Goal: Obtain resource: Obtain resource

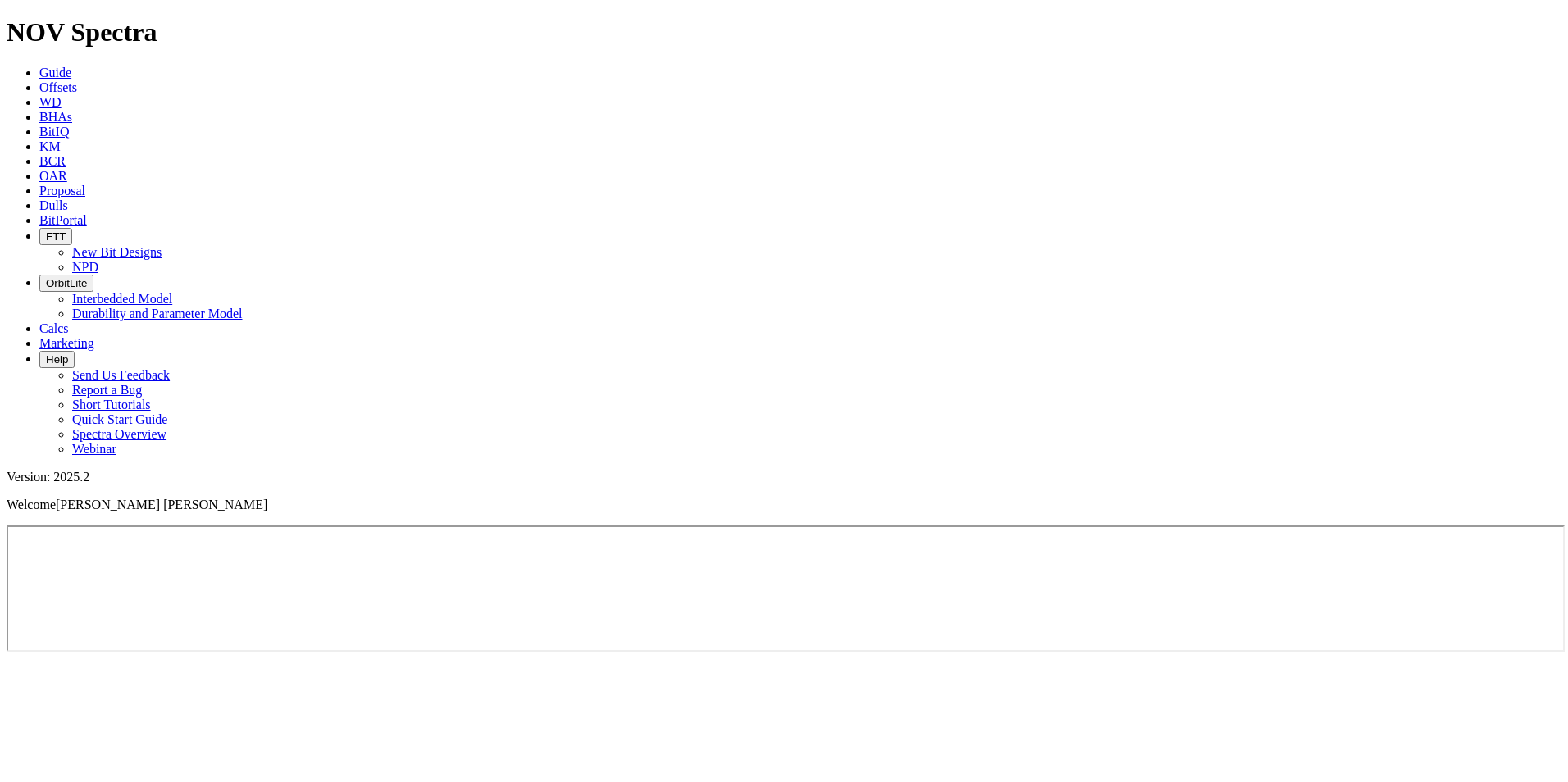
click at [78, 80] on span "Offsets" at bounding box center [57, 87] width 37 height 14
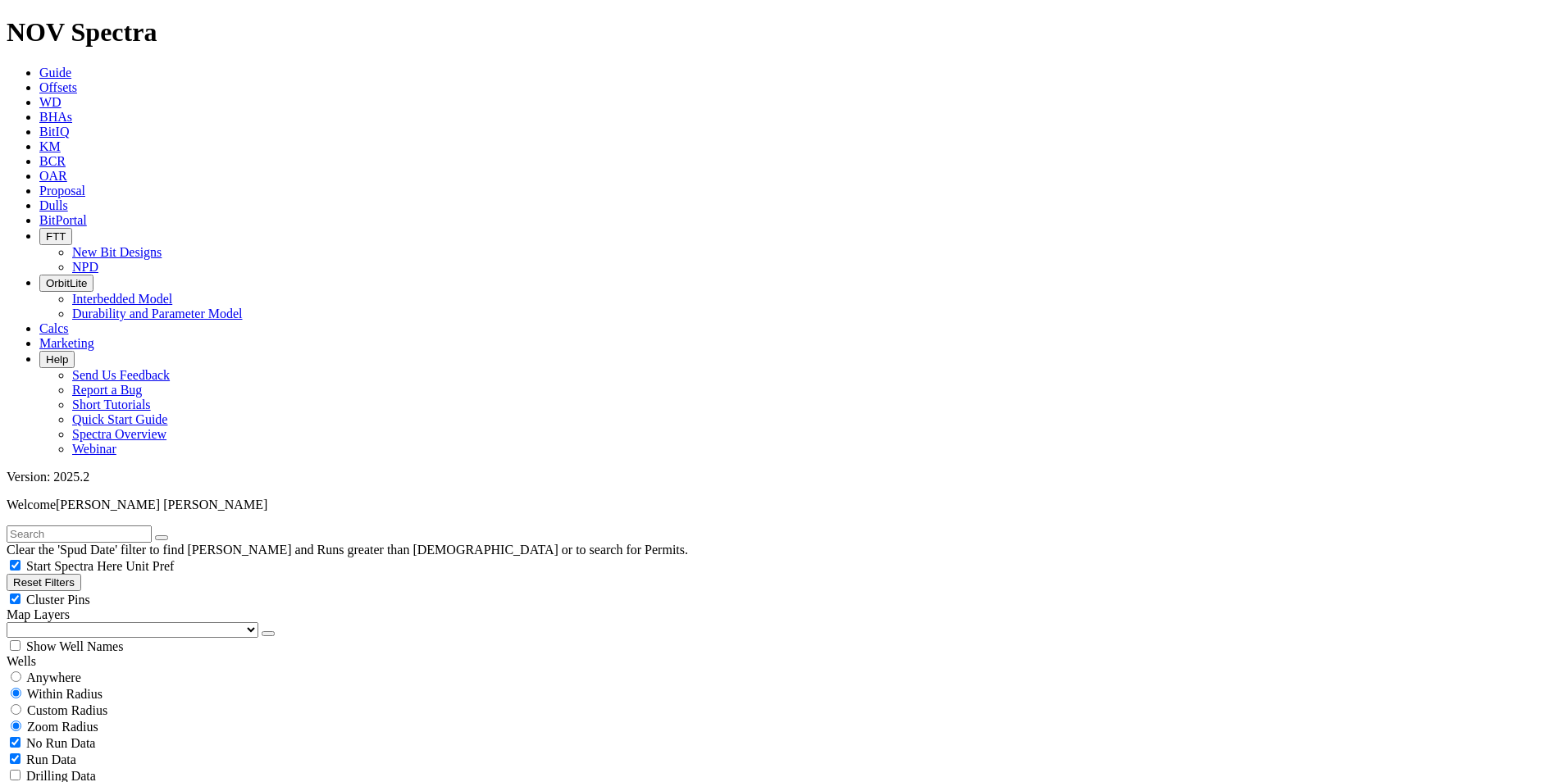
click at [121, 525] on input "text" at bounding box center [79, 534] width 146 height 17
paste input "B710-01"
click at [32, 525] on input "B710-01" at bounding box center [79, 534] width 146 height 17
type input "B710-01"
click at [81, 574] on button "Reset Filters" at bounding box center [44, 583] width 75 height 17
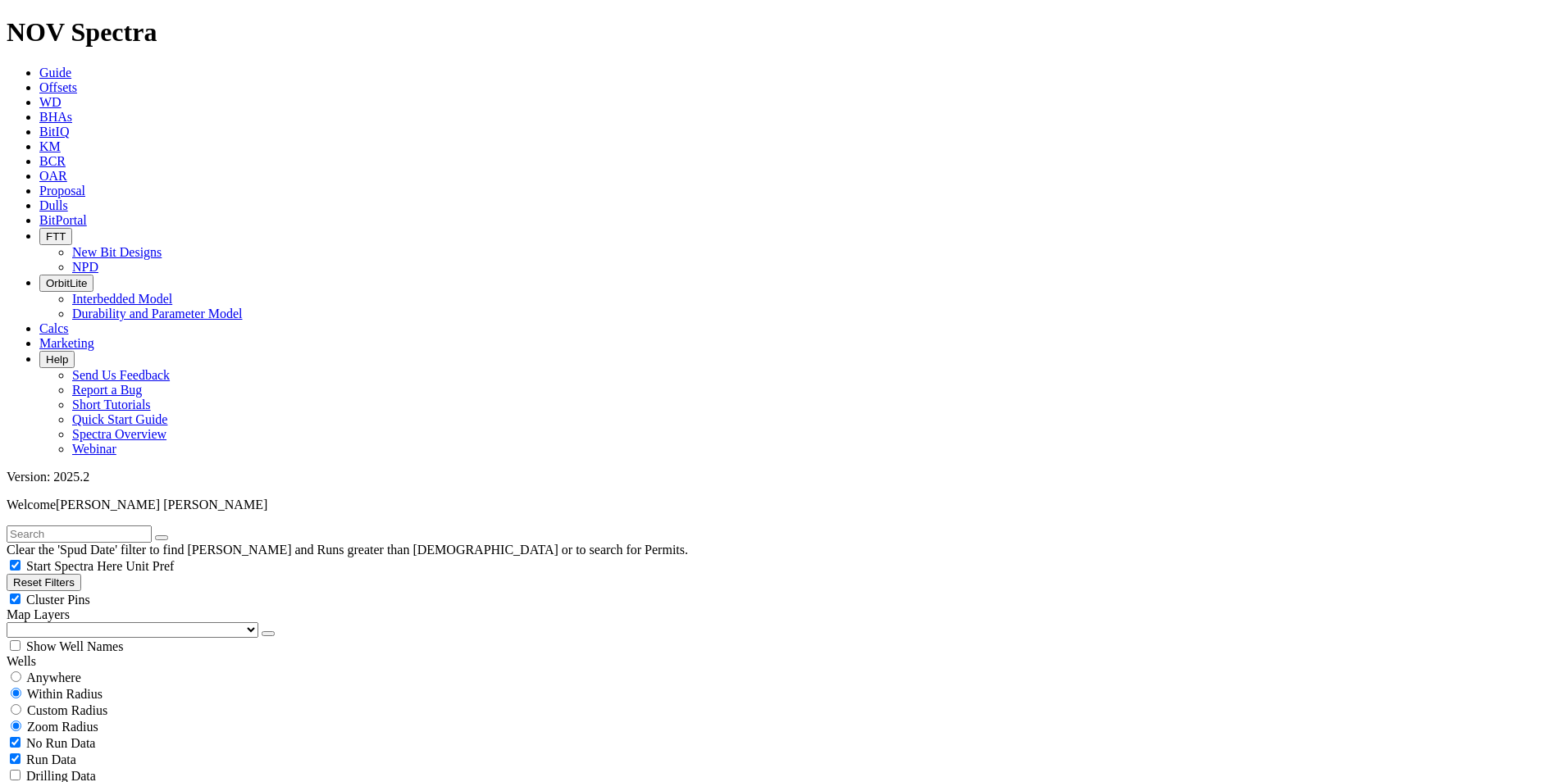
click at [101, 525] on input "text" at bounding box center [79, 534] width 146 height 17
paste input "B710-01"
type input "B710-01"
click at [32, 669] on div "Anywhere" at bounding box center [784, 677] width 1555 height 16
radio input "true"
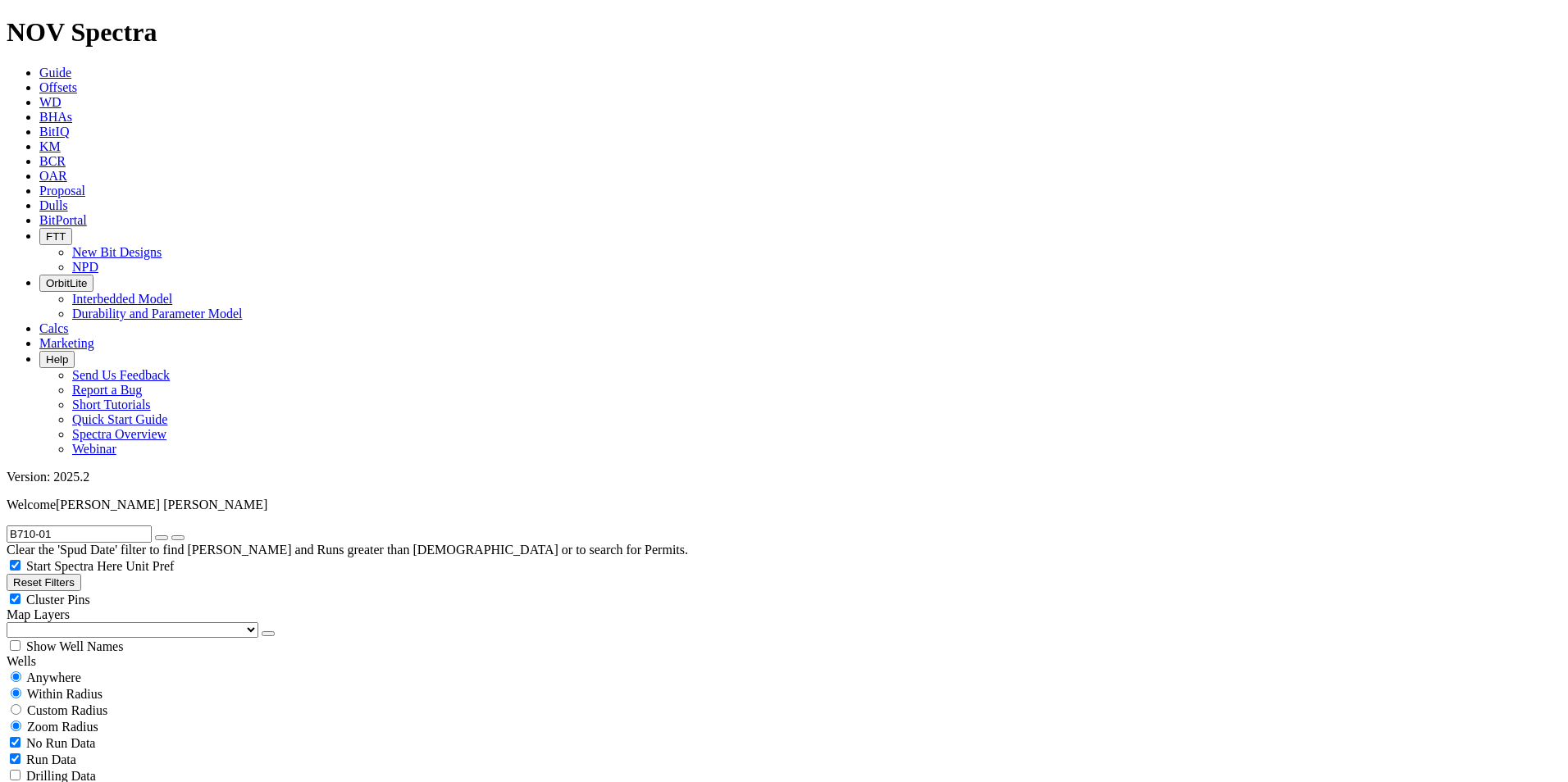
radio input "false"
click at [38, 525] on input "B710-01" at bounding box center [79, 534] width 146 height 17
type input "B710-01"
click at [29, 702] on div "No Run Data" at bounding box center [784, 709] width 1555 height 16
checkbox input "false"
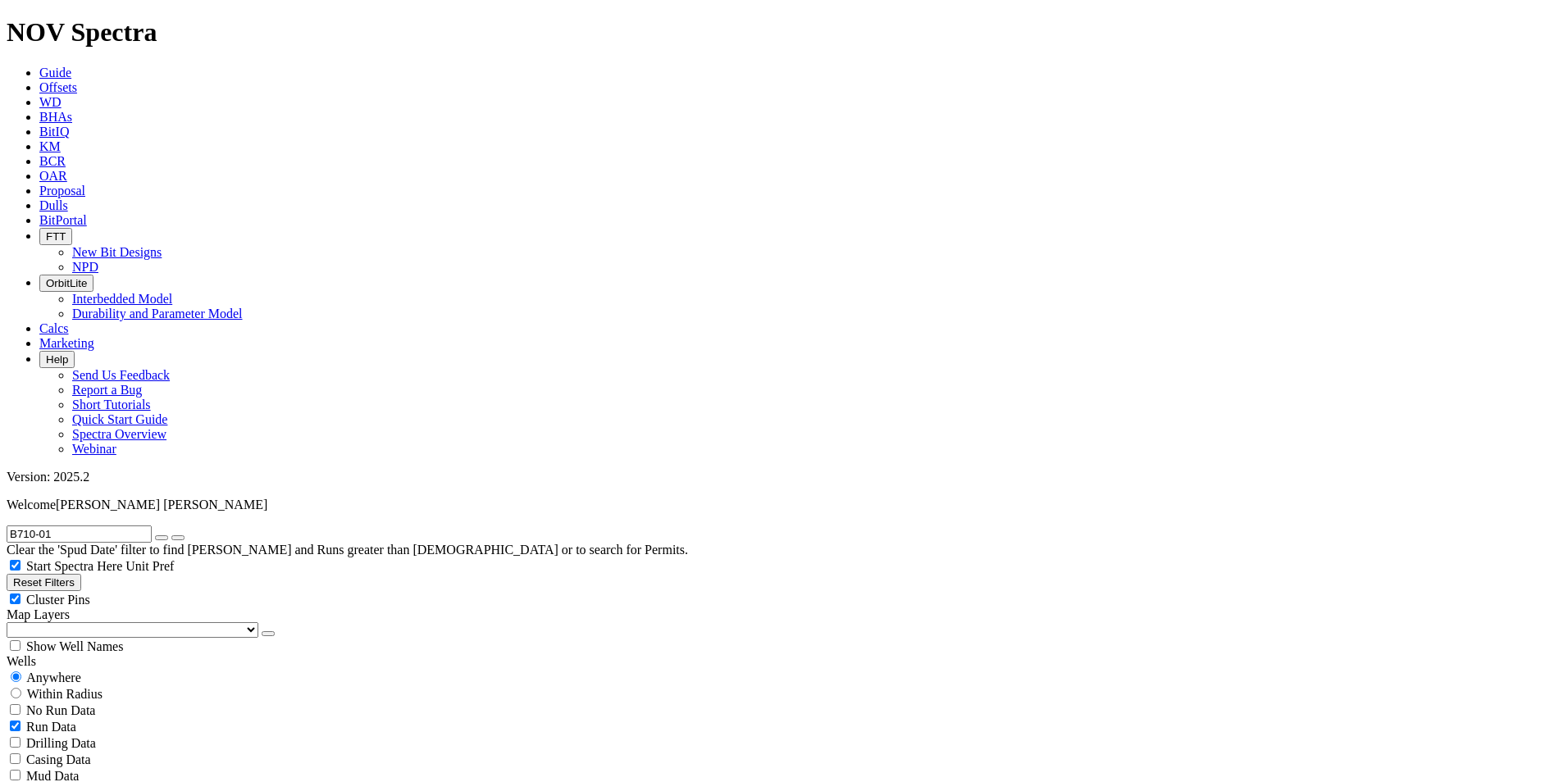
type input "[DATE]"
select select "? number:8.5 ?"
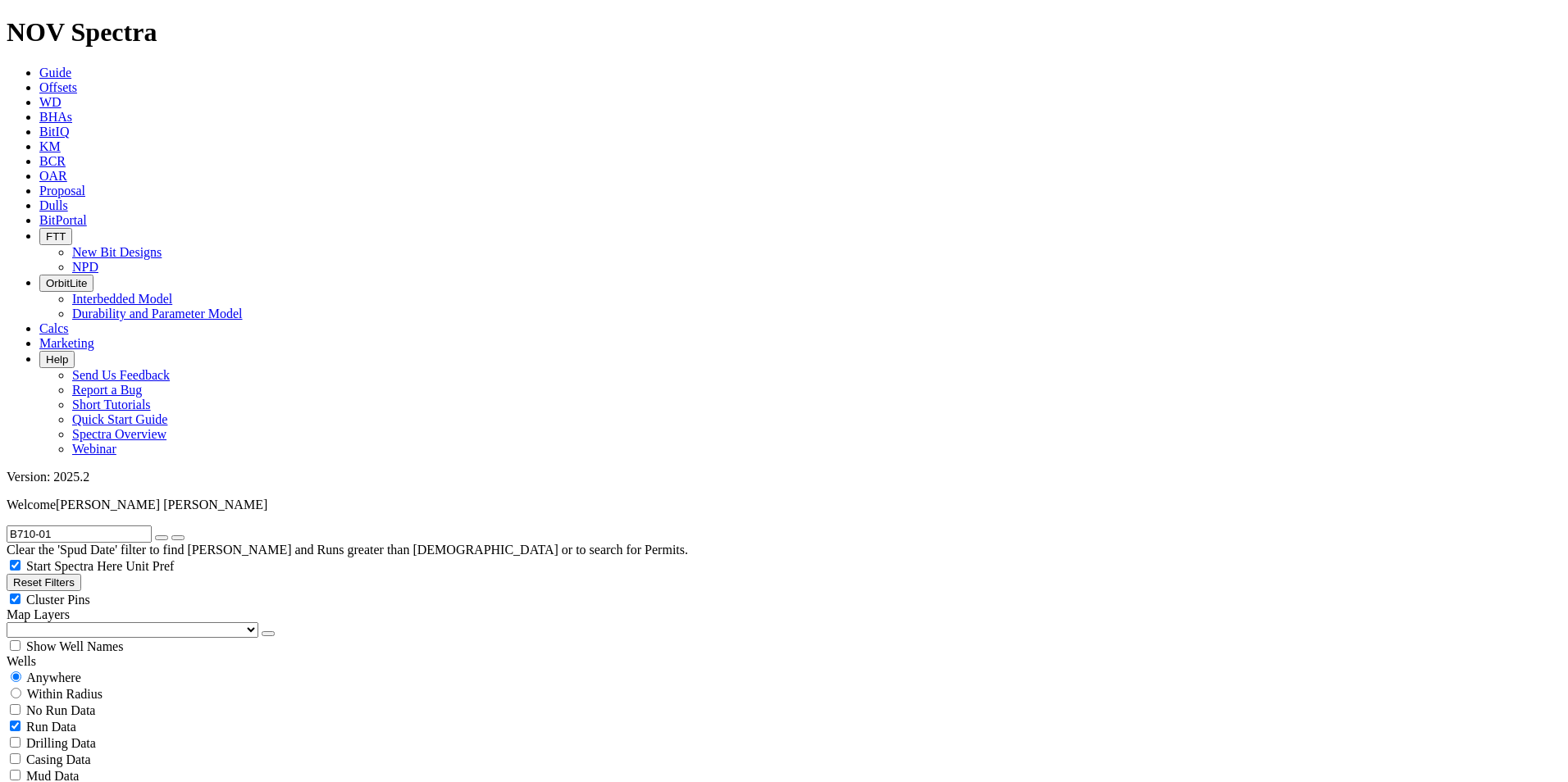
radio input "false"
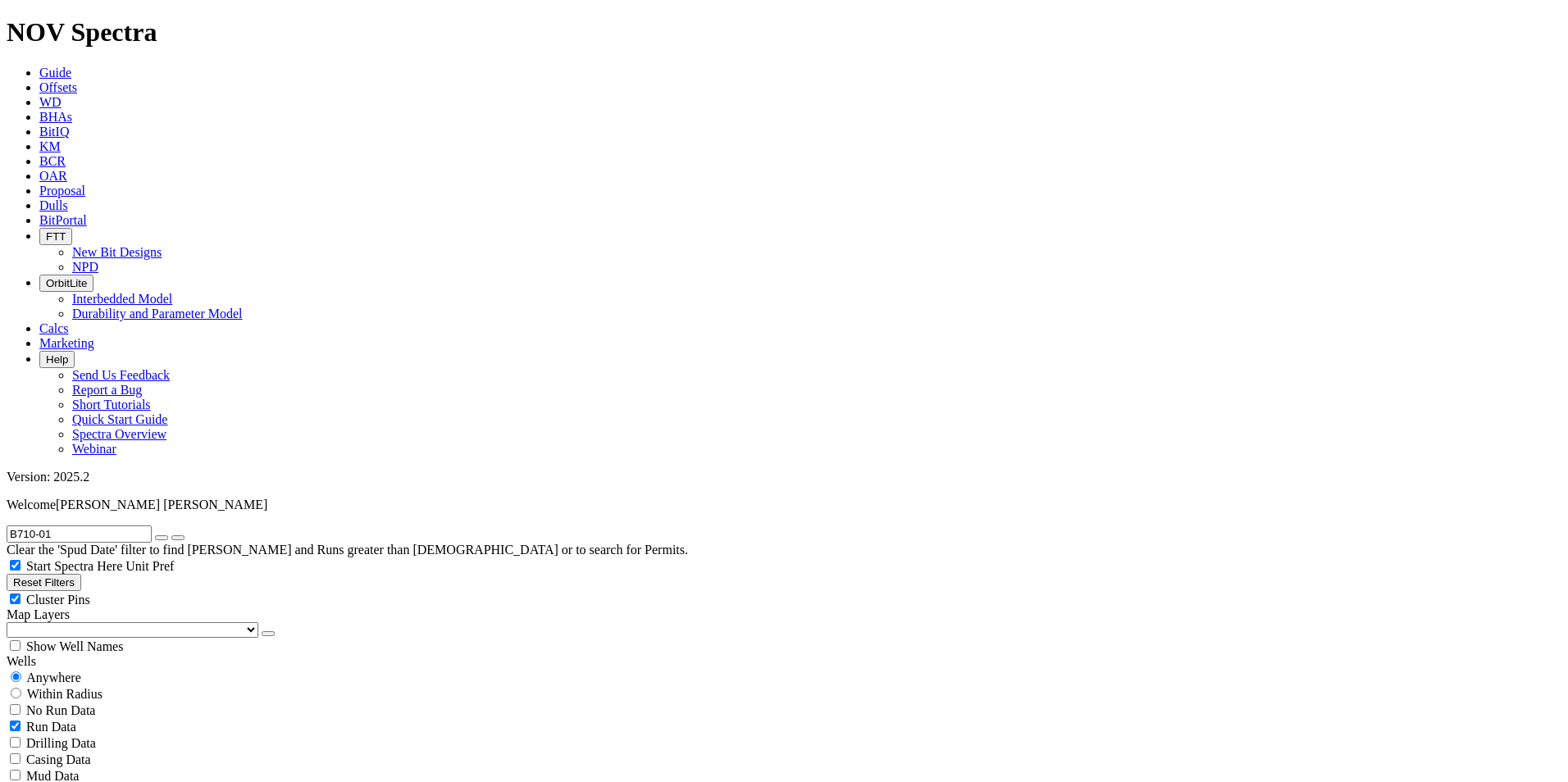
radio input "true"
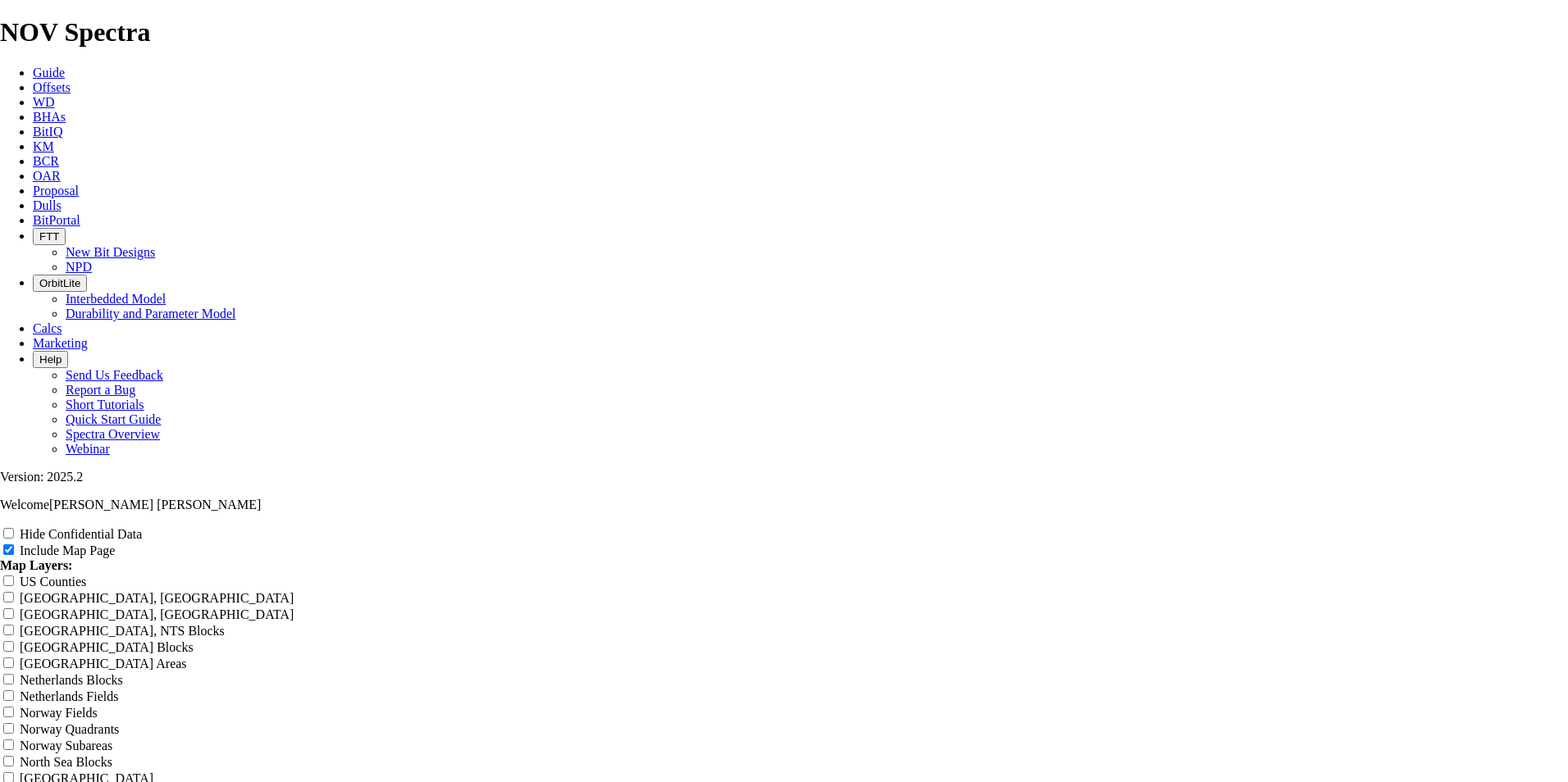
scroll to position [1968, 0]
radio input "true"
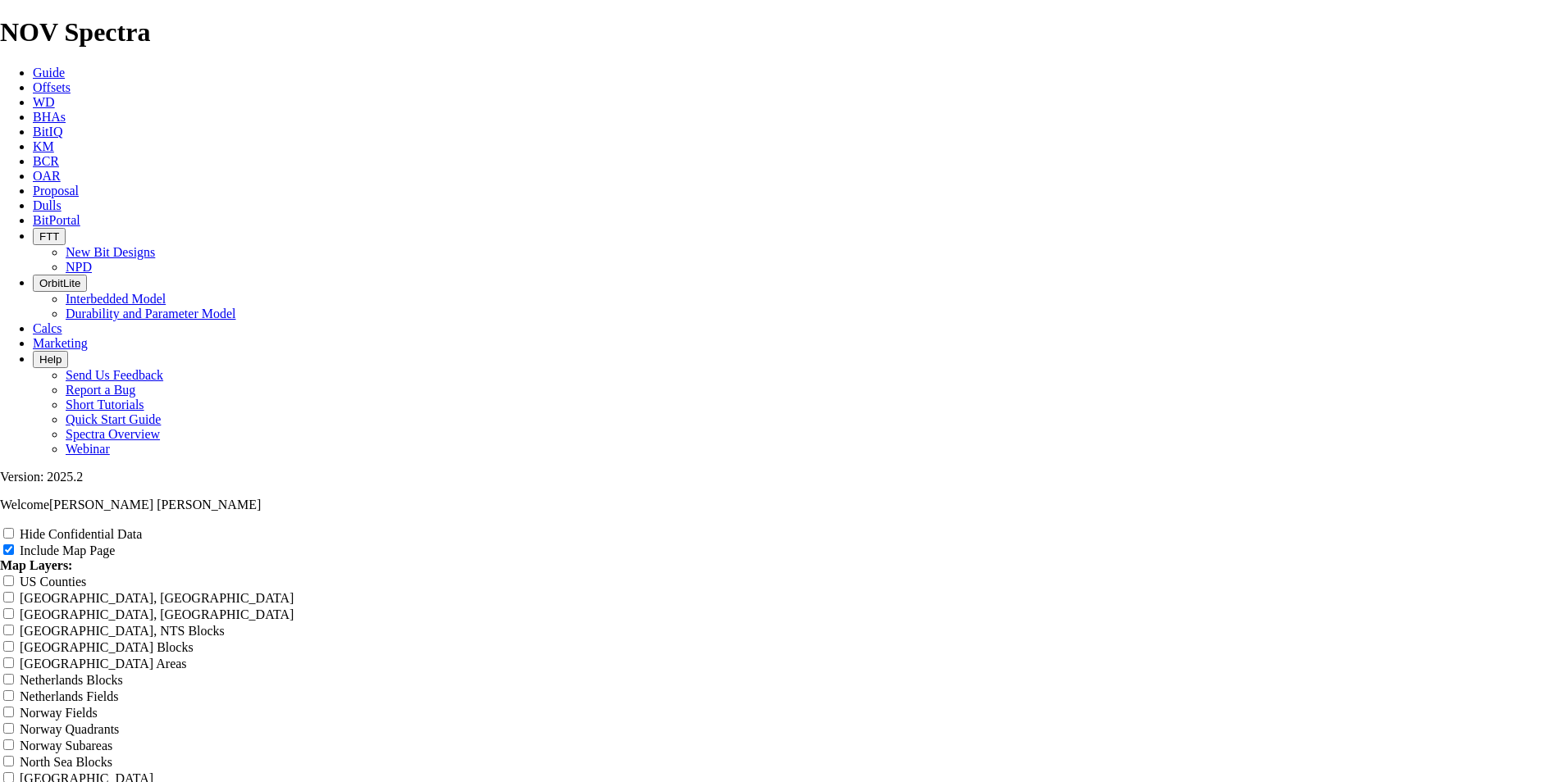
radio input "true"
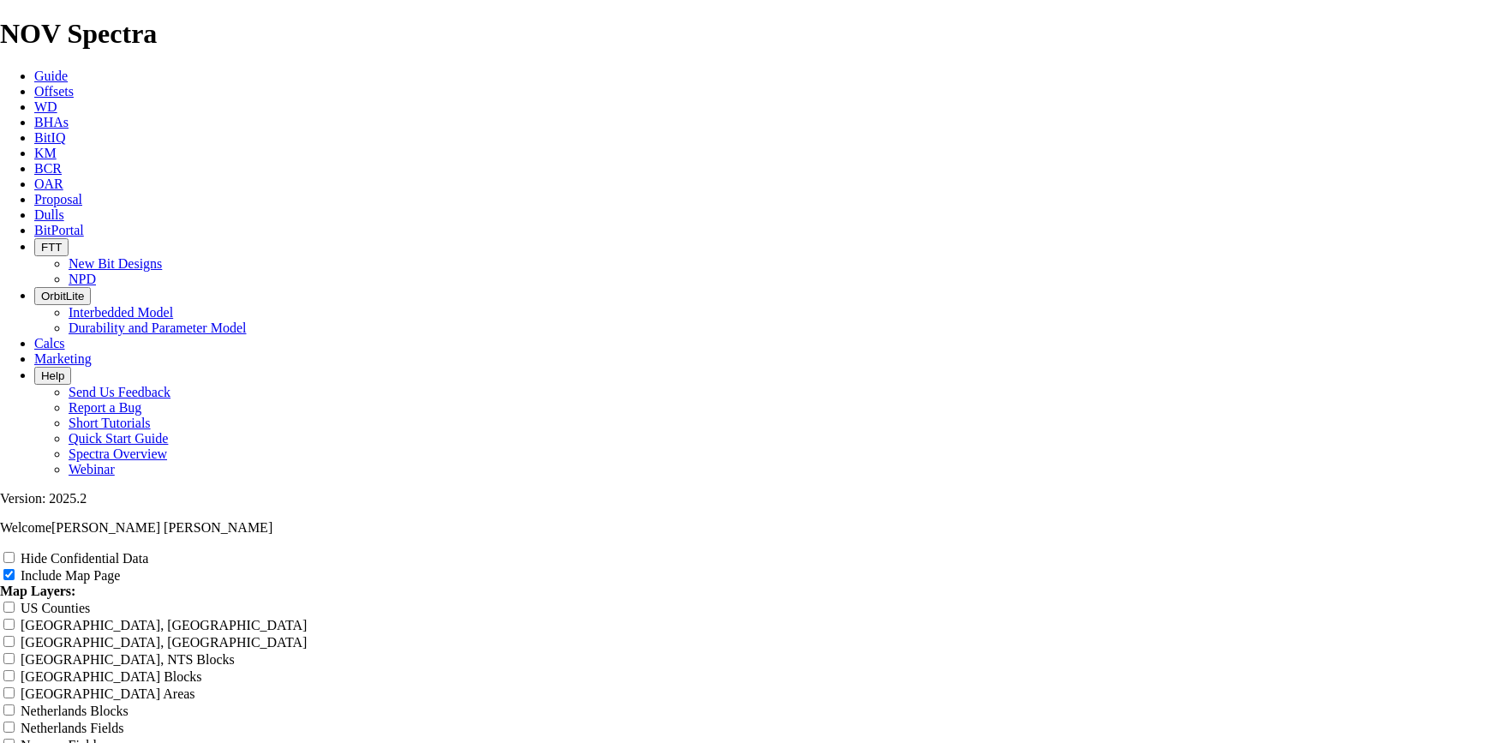
scroll to position [2855, 0]
drag, startPoint x: 889, startPoint y: 129, endPoint x: 557, endPoint y: 107, distance: 333.1
type input "8"
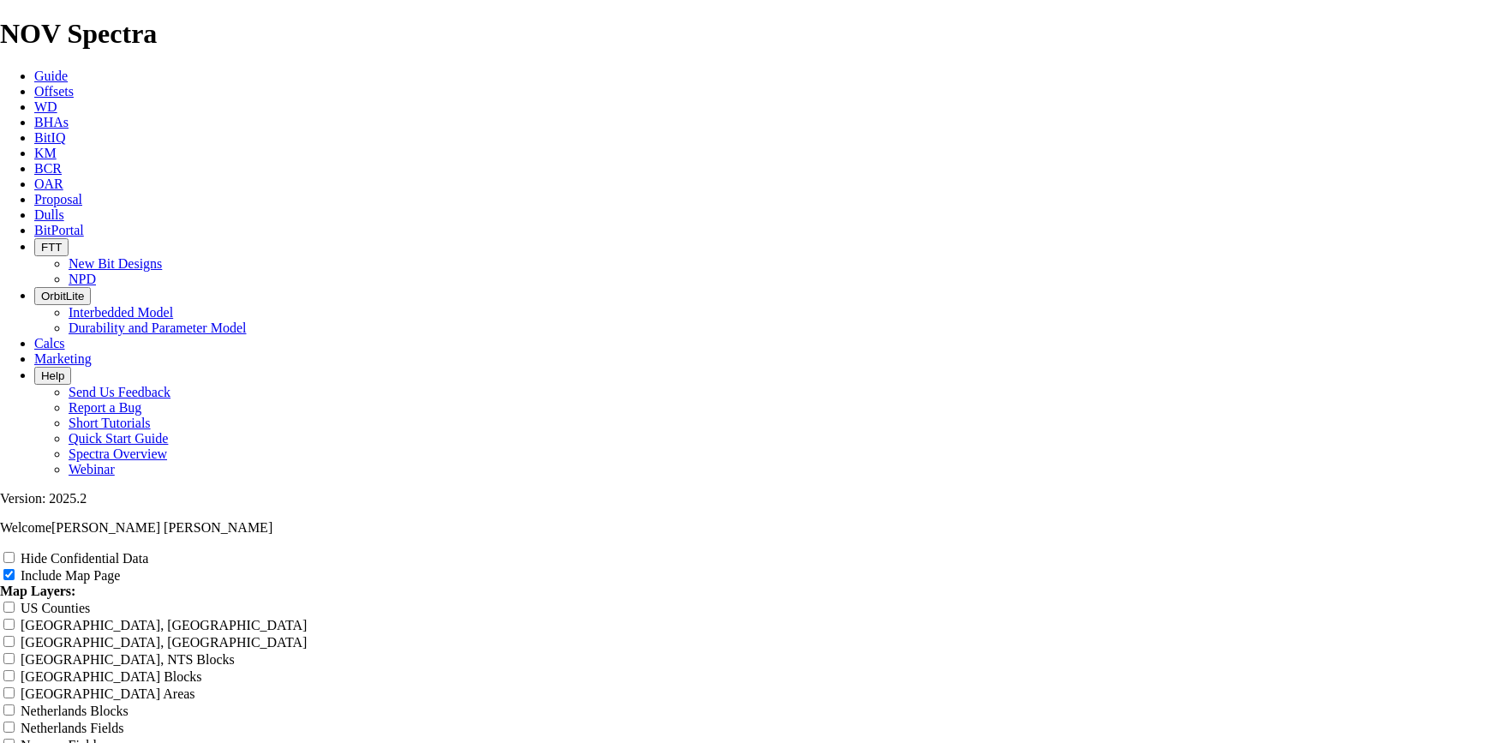
type input "8"
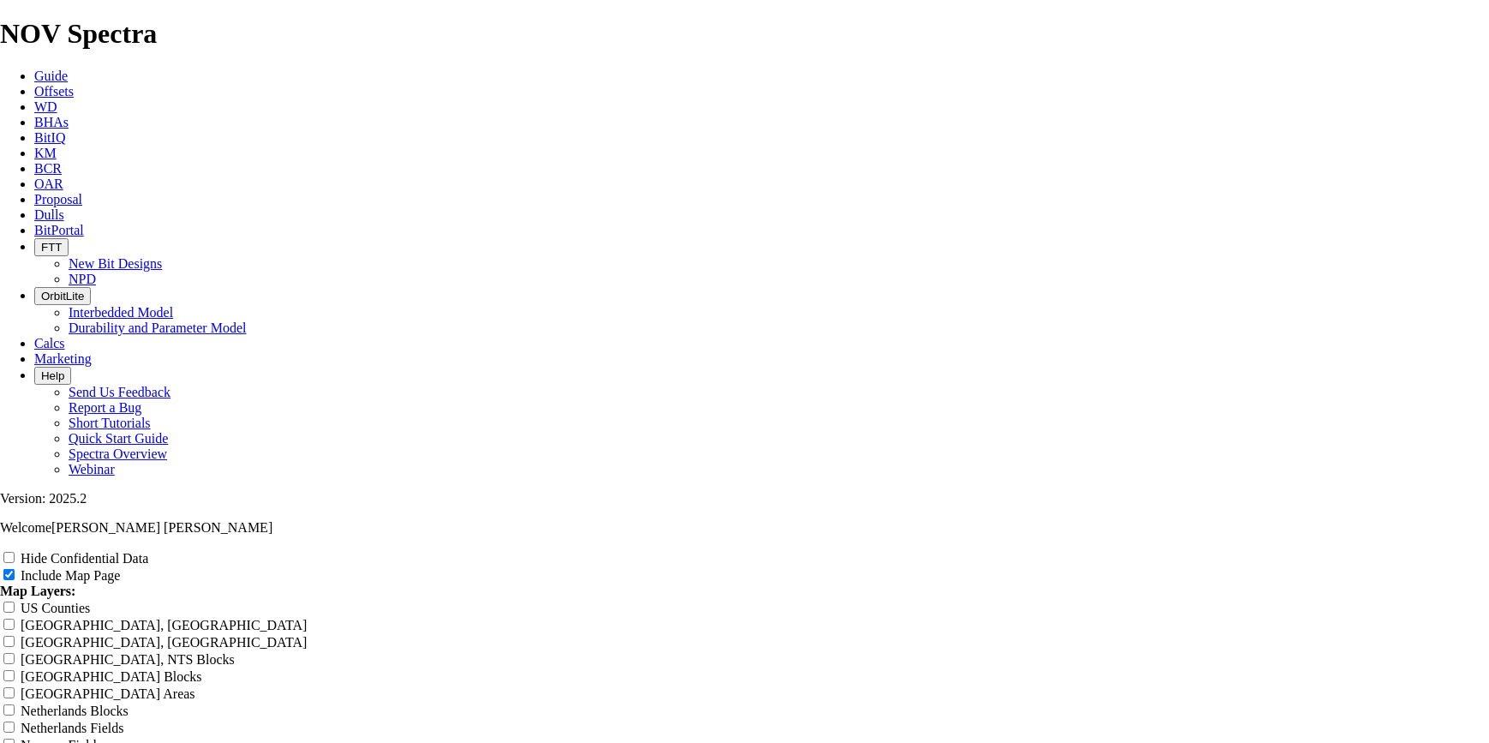
type input "8."
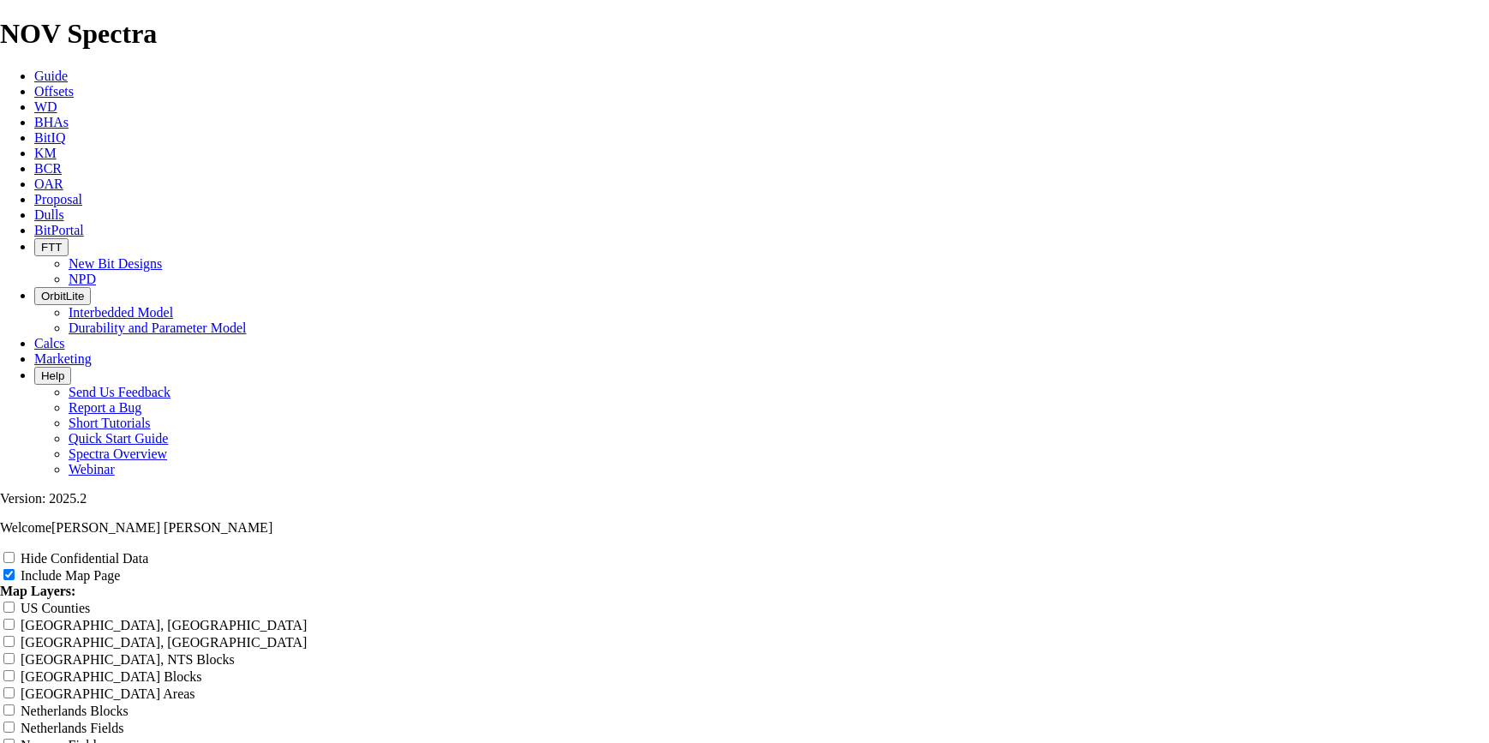
type input "8."
type input "8.5"
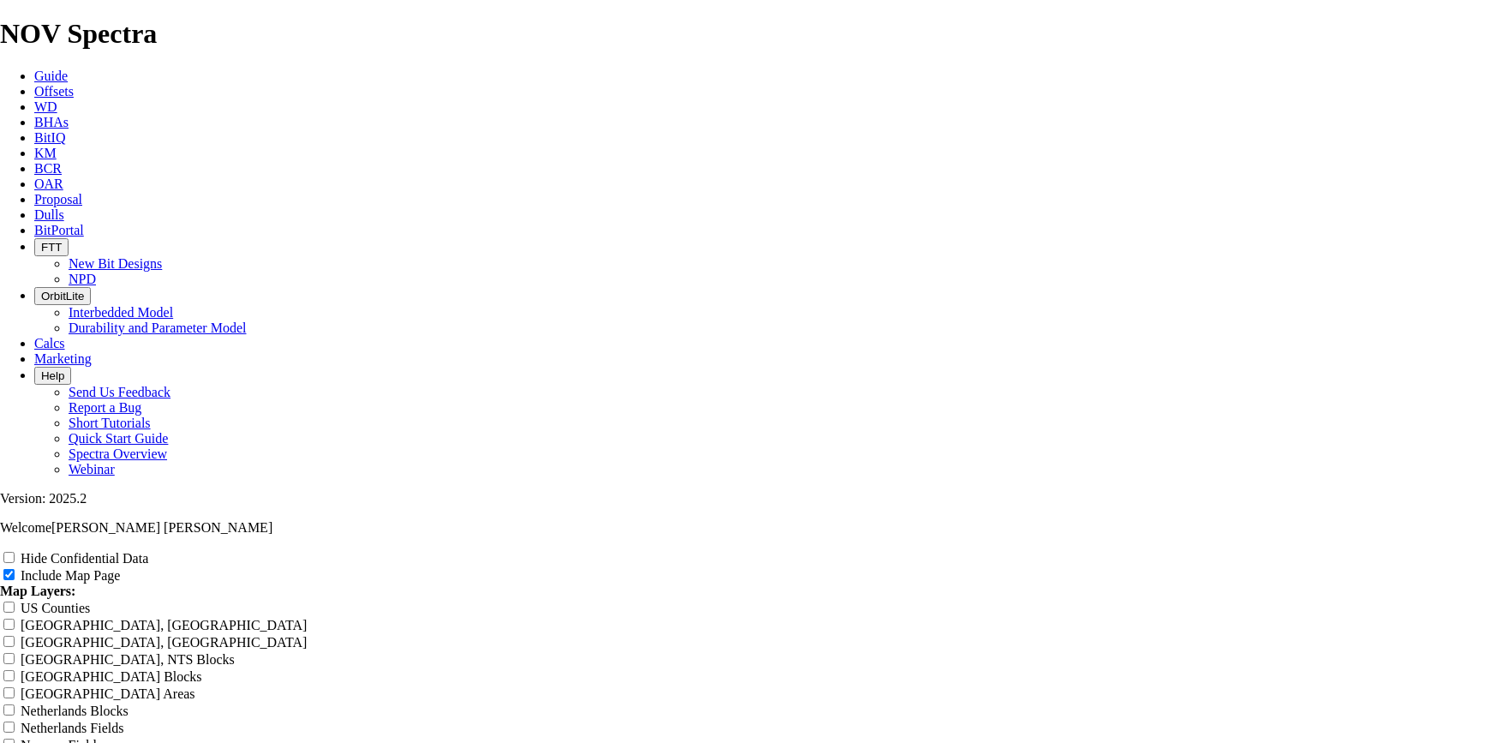
type input "8.5"
type input "8.5 t"
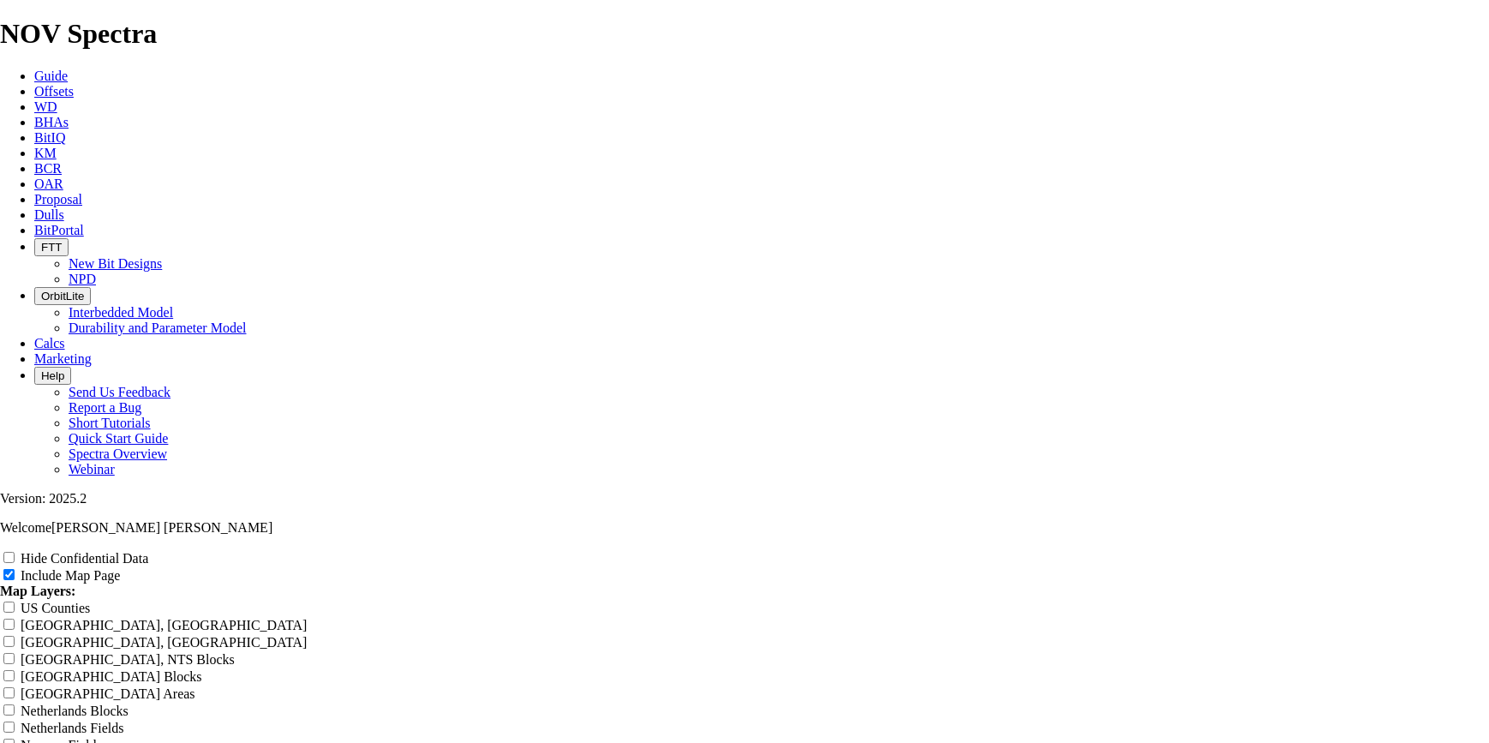
type input "8.5 t"
type input "8.5 tk"
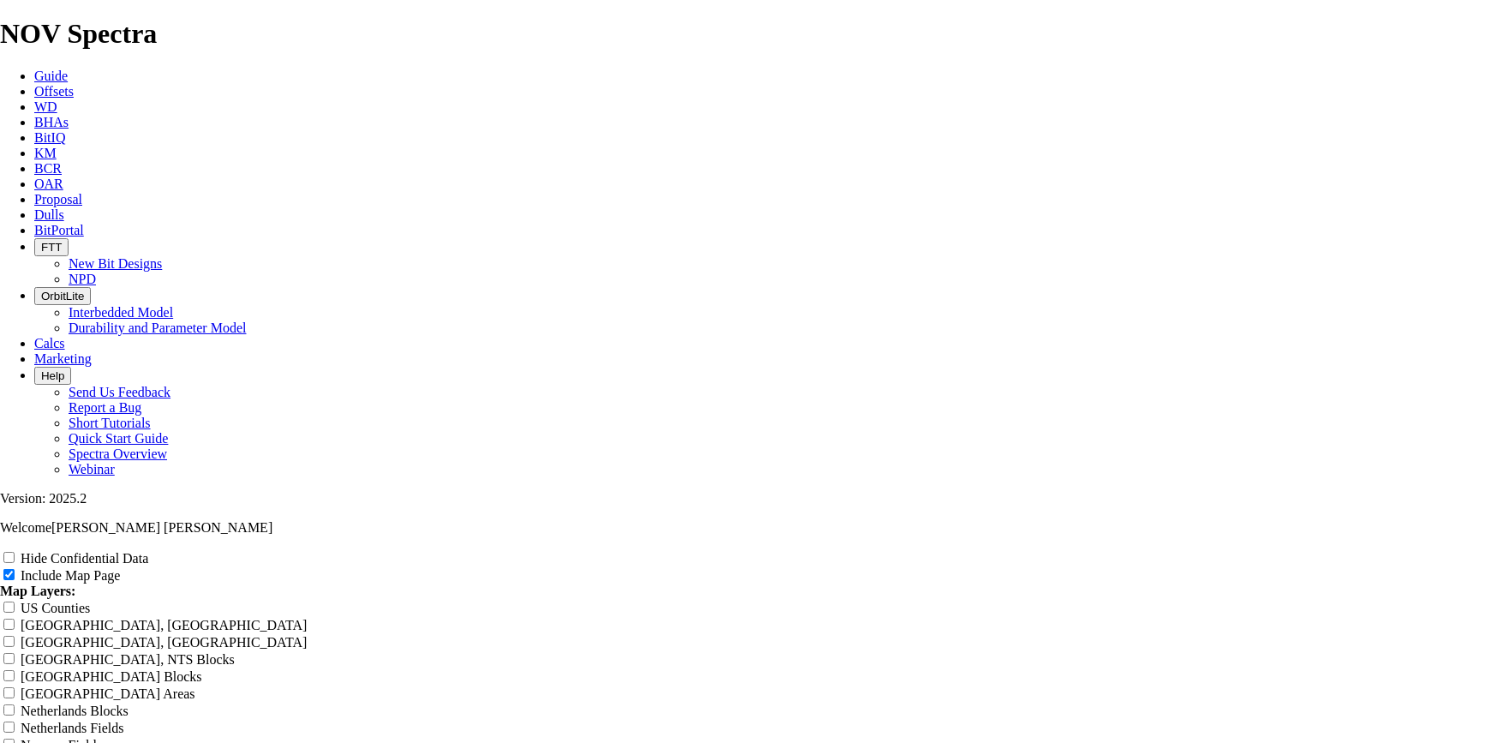
type input "8.5 tk"
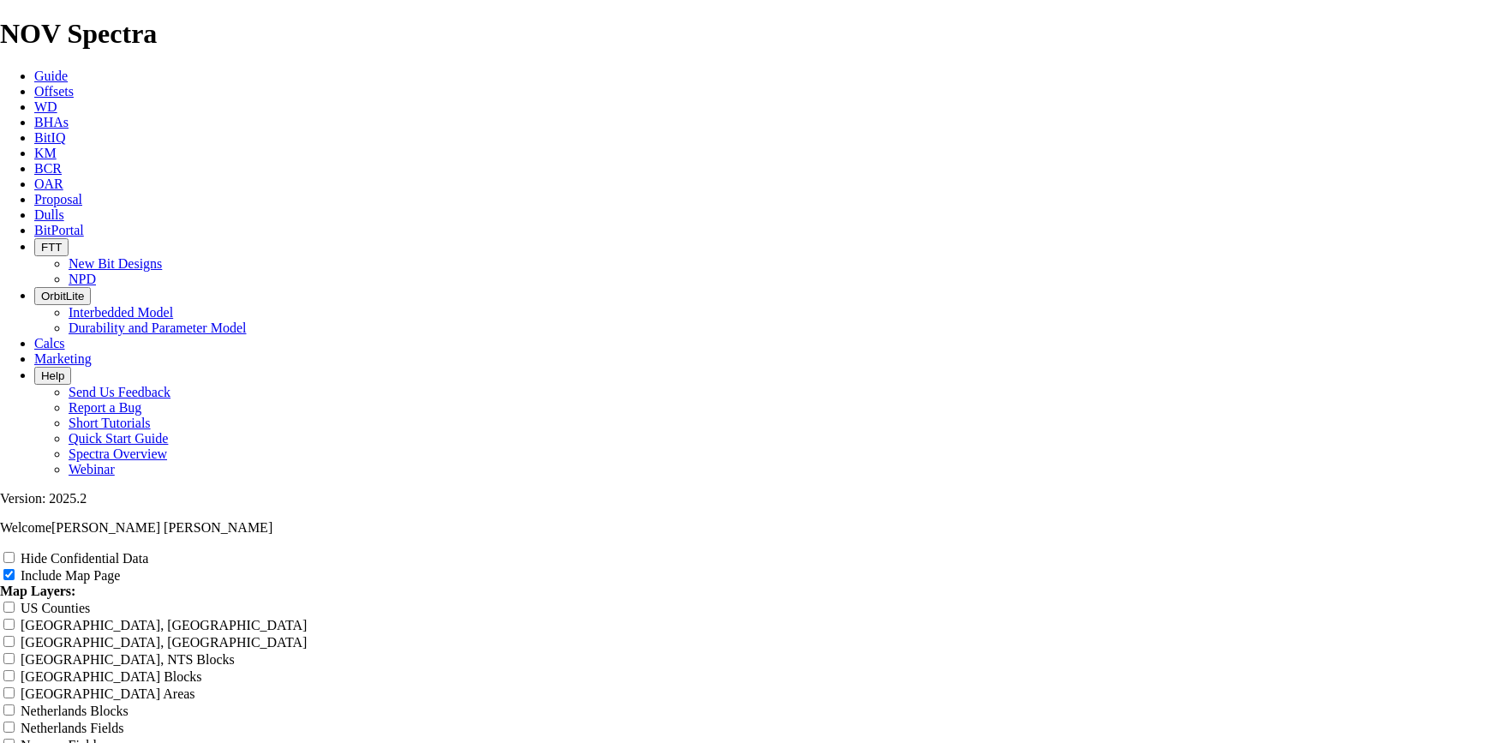
type input "8.5 tkc"
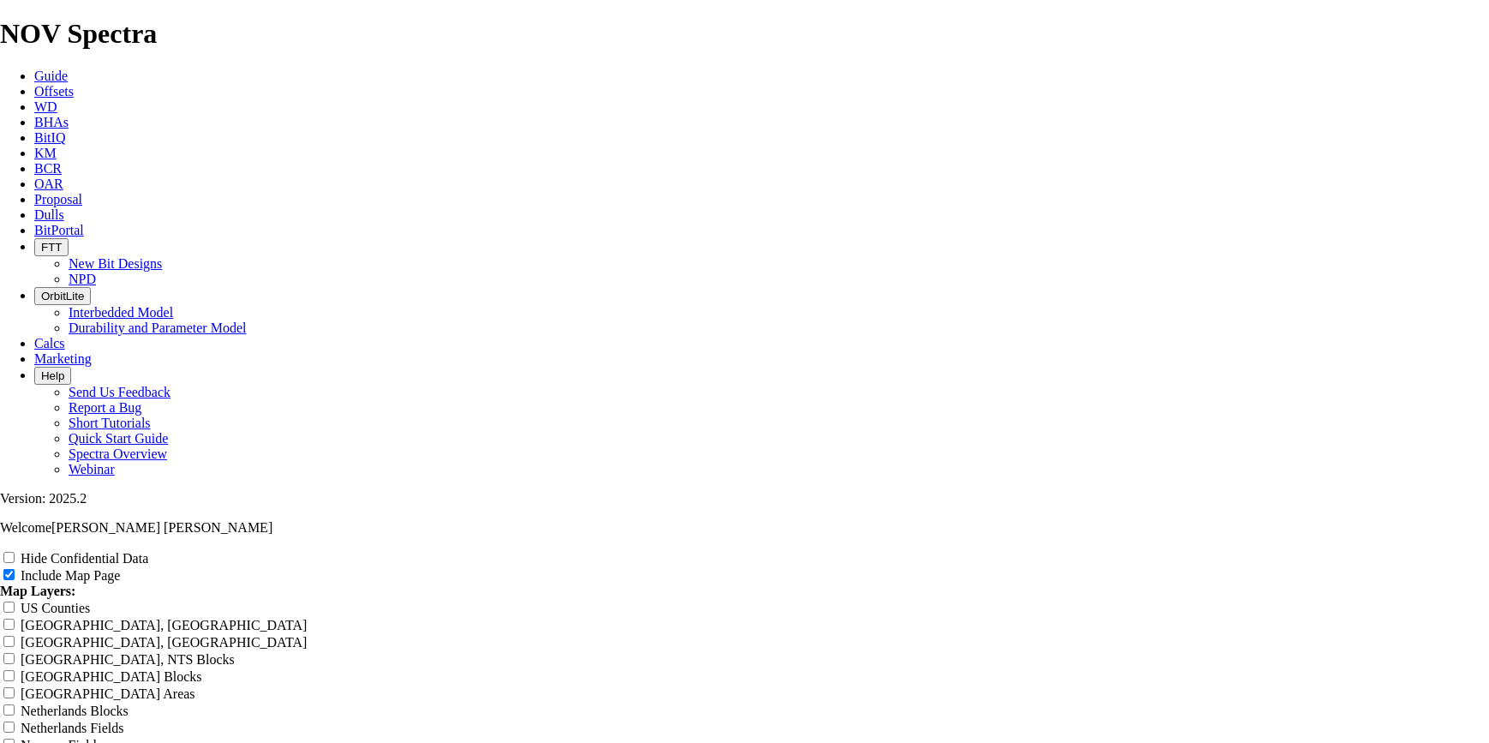
type input "8.5 tkc"
type input "8.5 tkc6"
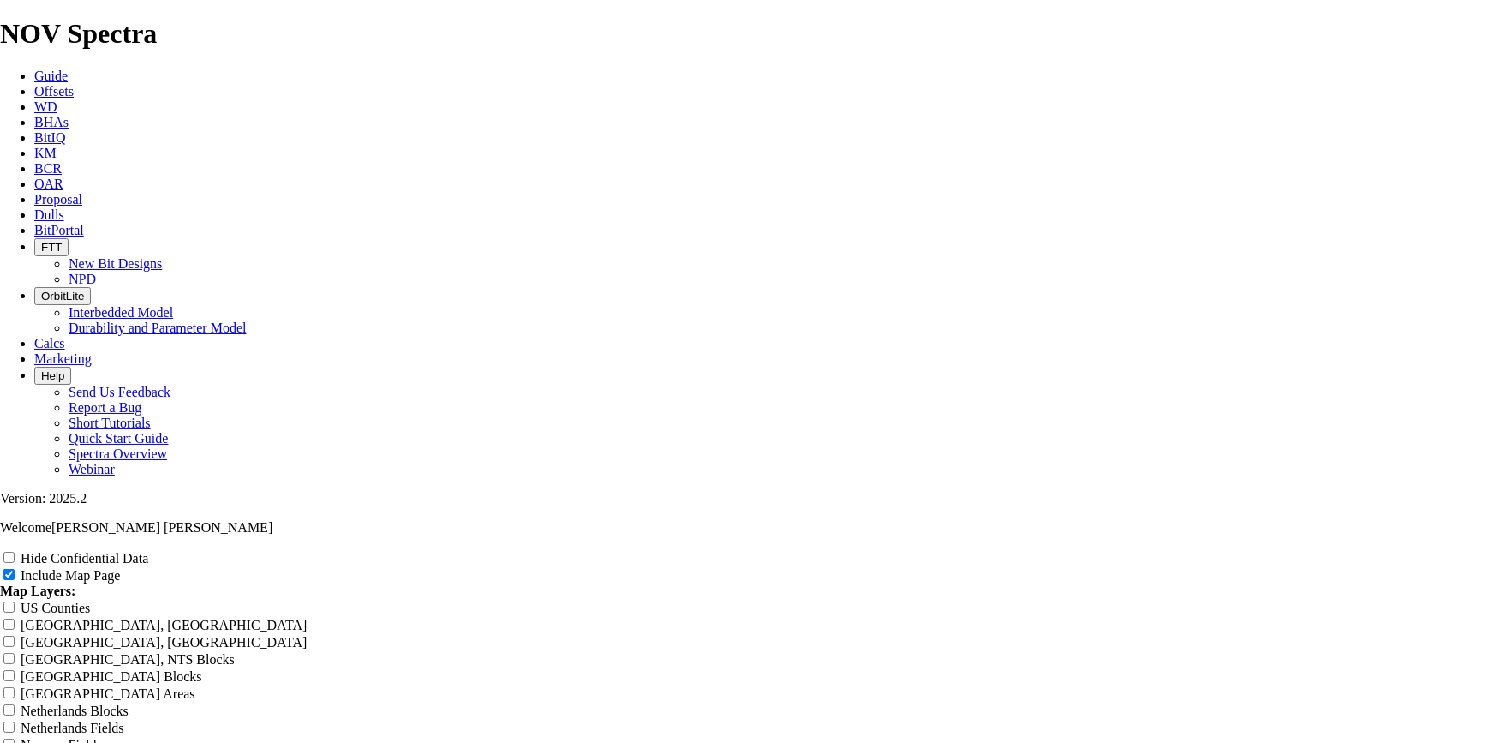
type input "8.5 tkc6"
type input "8.5 tkc63"
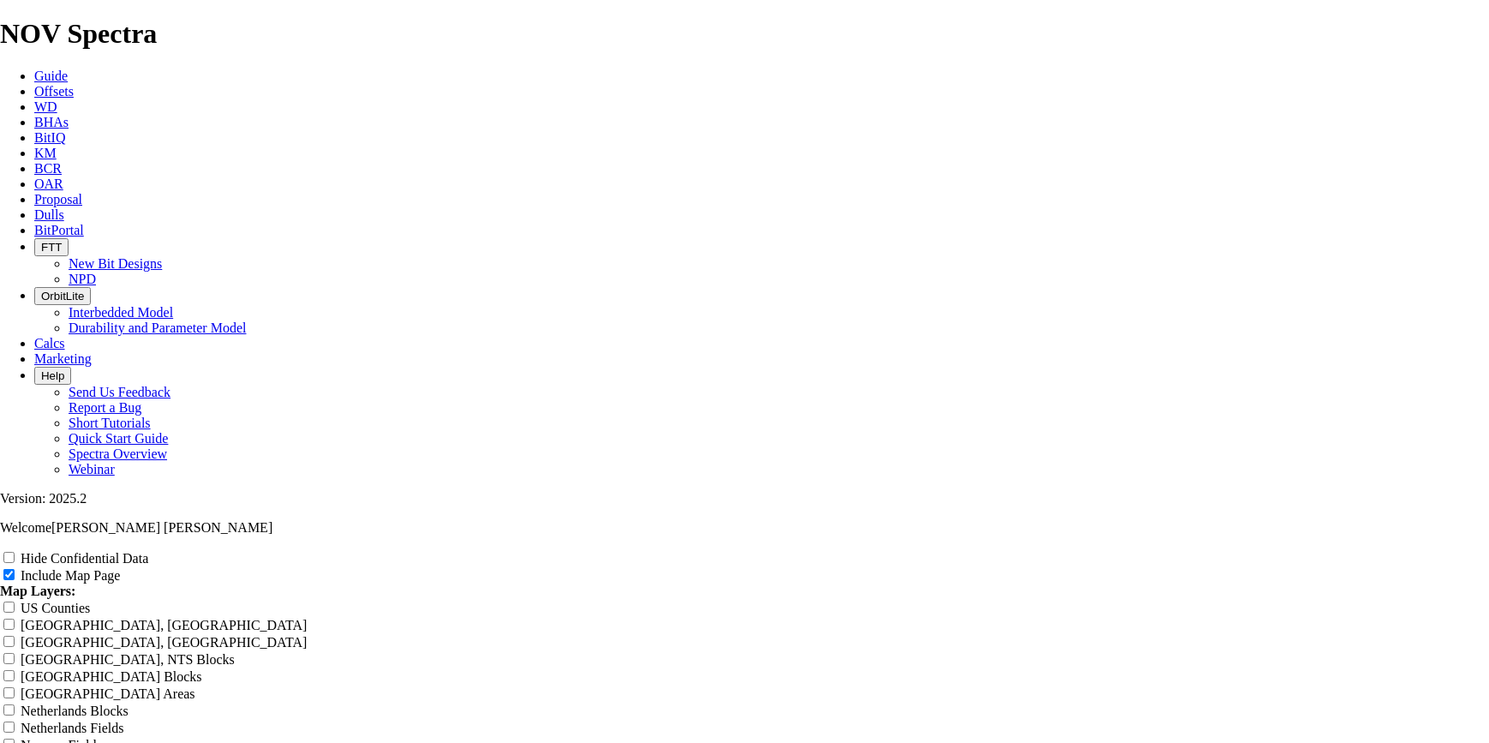
type input "8.5 tkc63"
type input "8.5 tkc6"
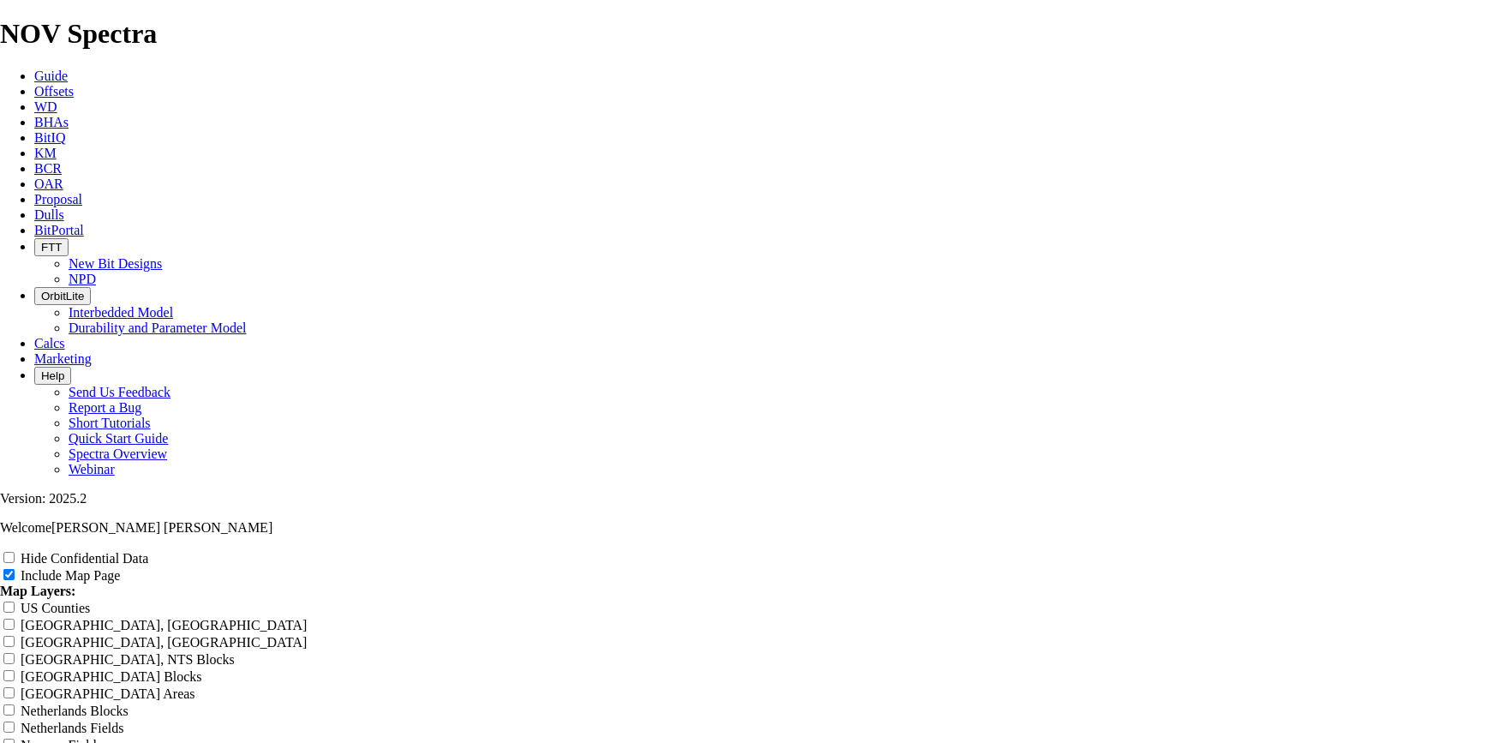
type input "8.5 tkc6"
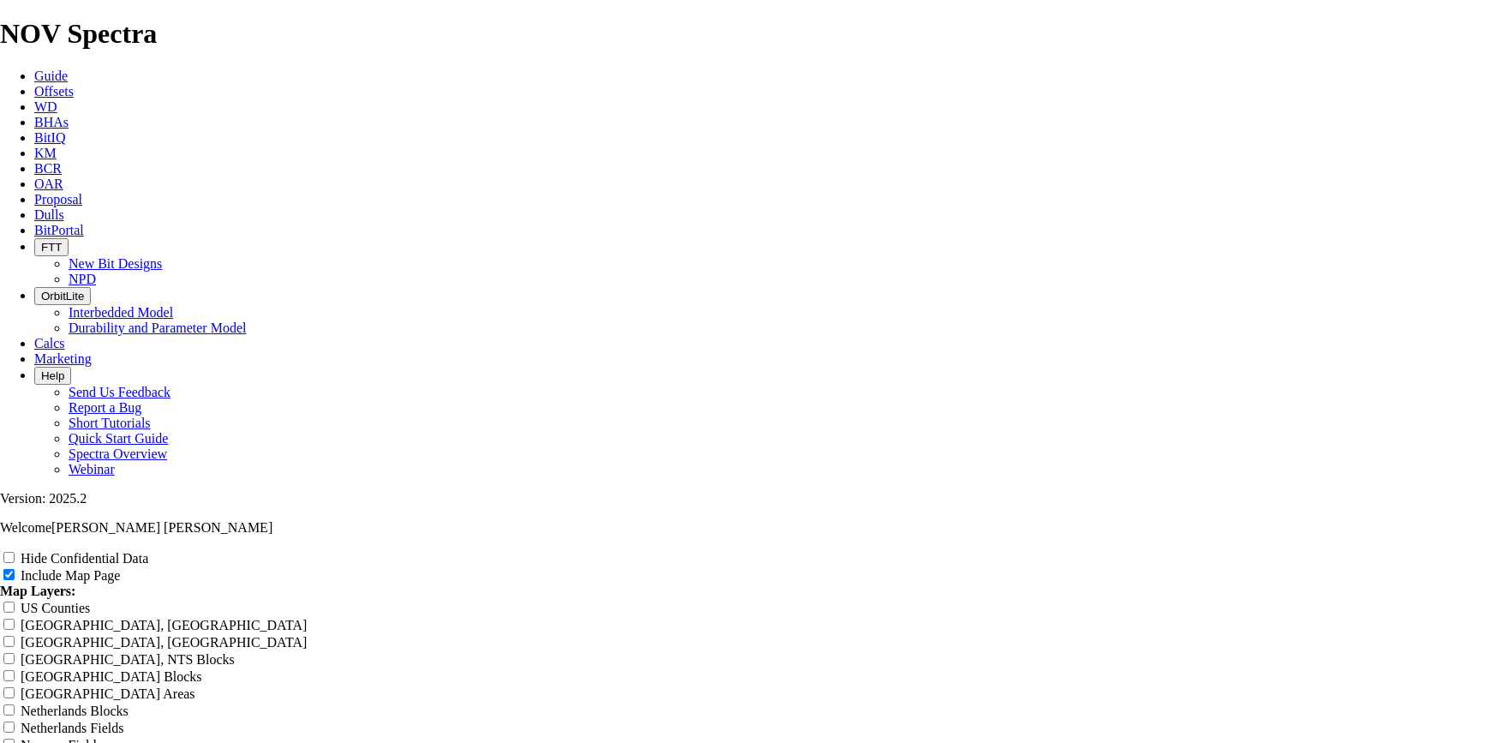
type input "8.5 tkc"
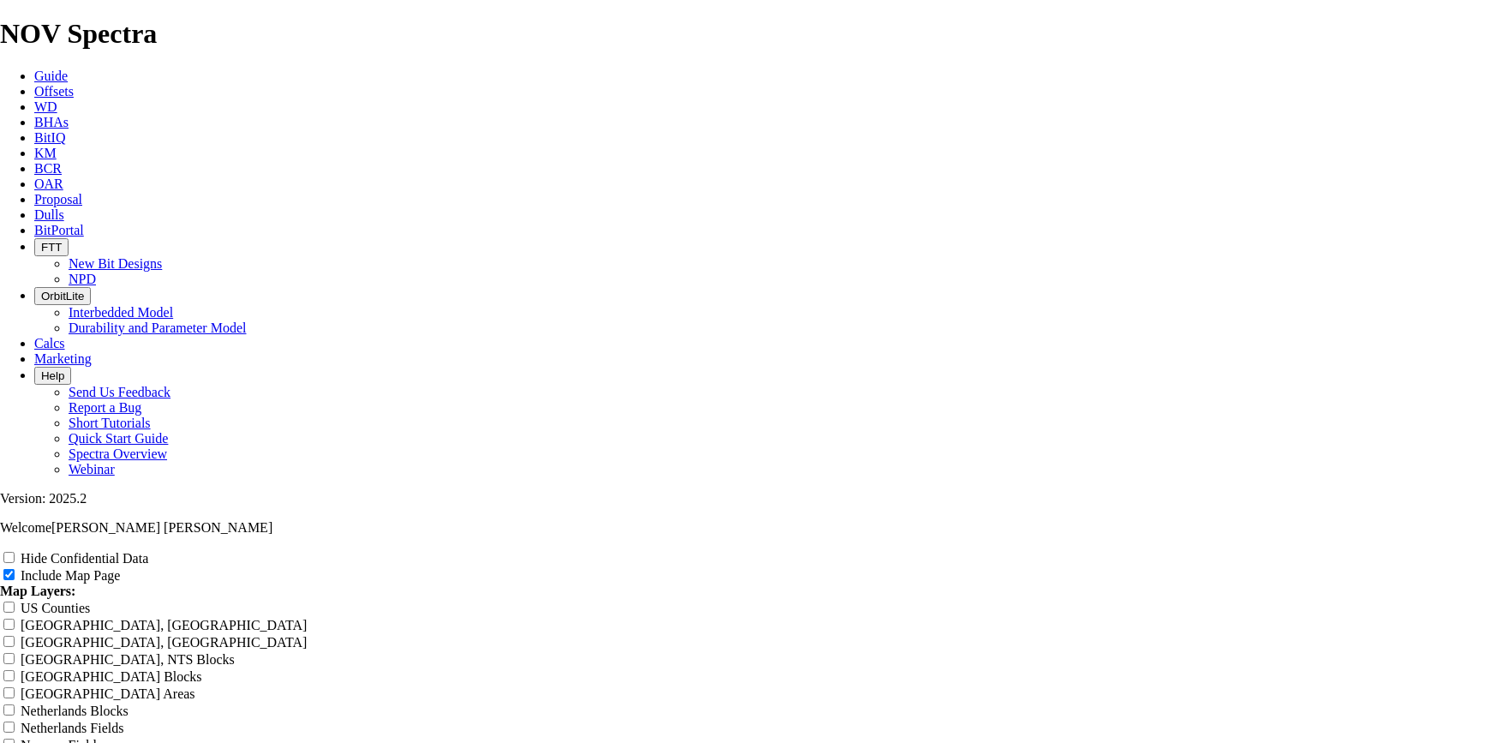
type input "8.5 tkc"
type input "8.5 tk"
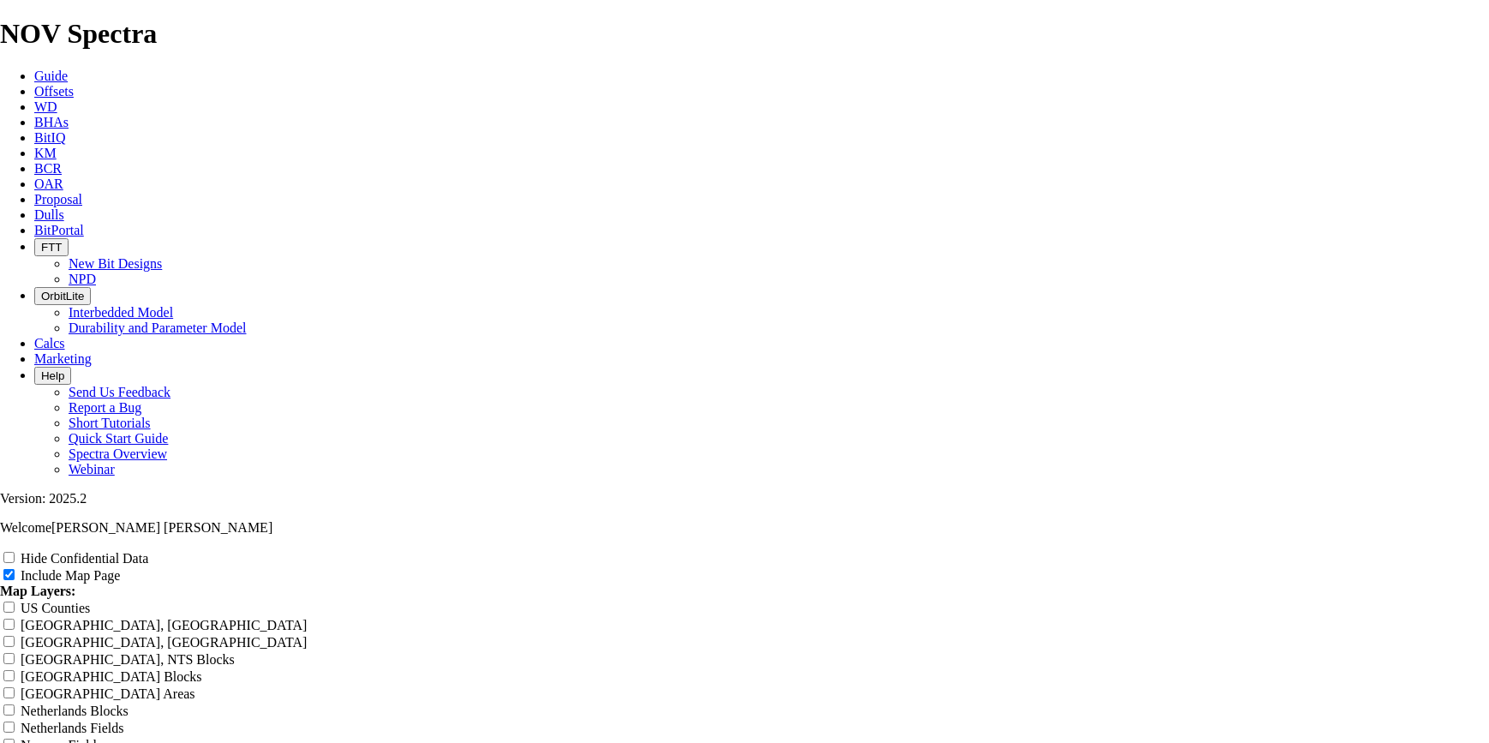
type input "8.5 tk"
type input "8.5 t"
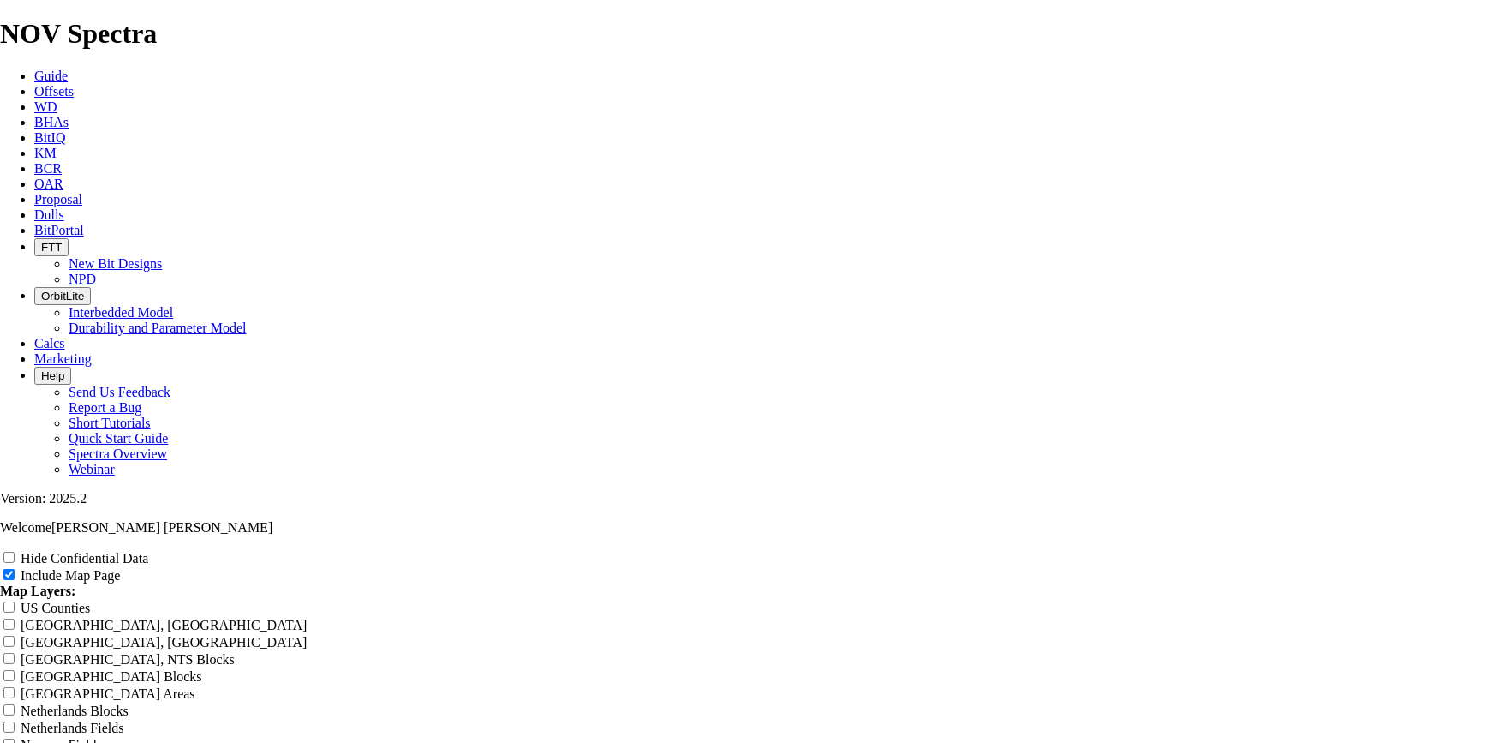
type input "8.5 t"
type input "8.5"
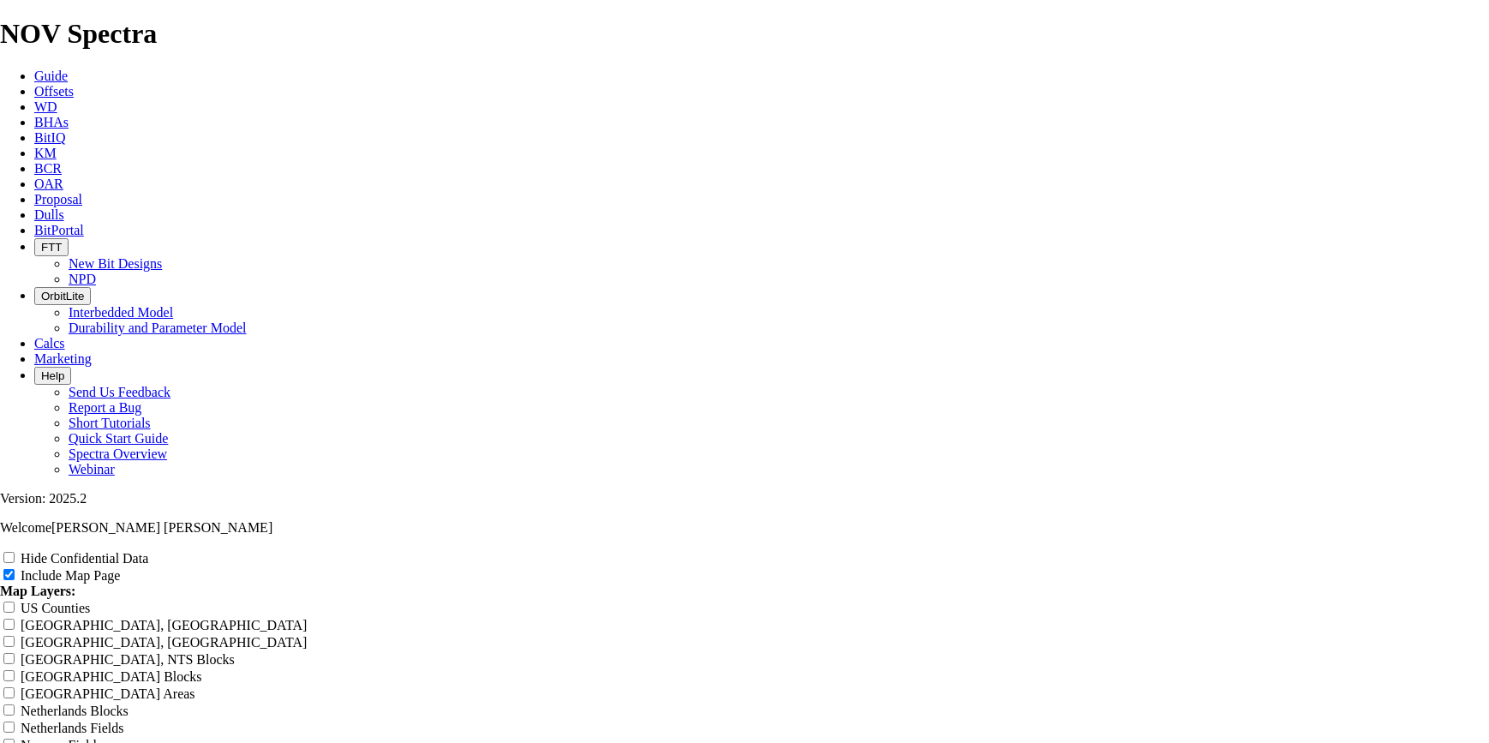
type input "8.5"
type input "8.5 t"
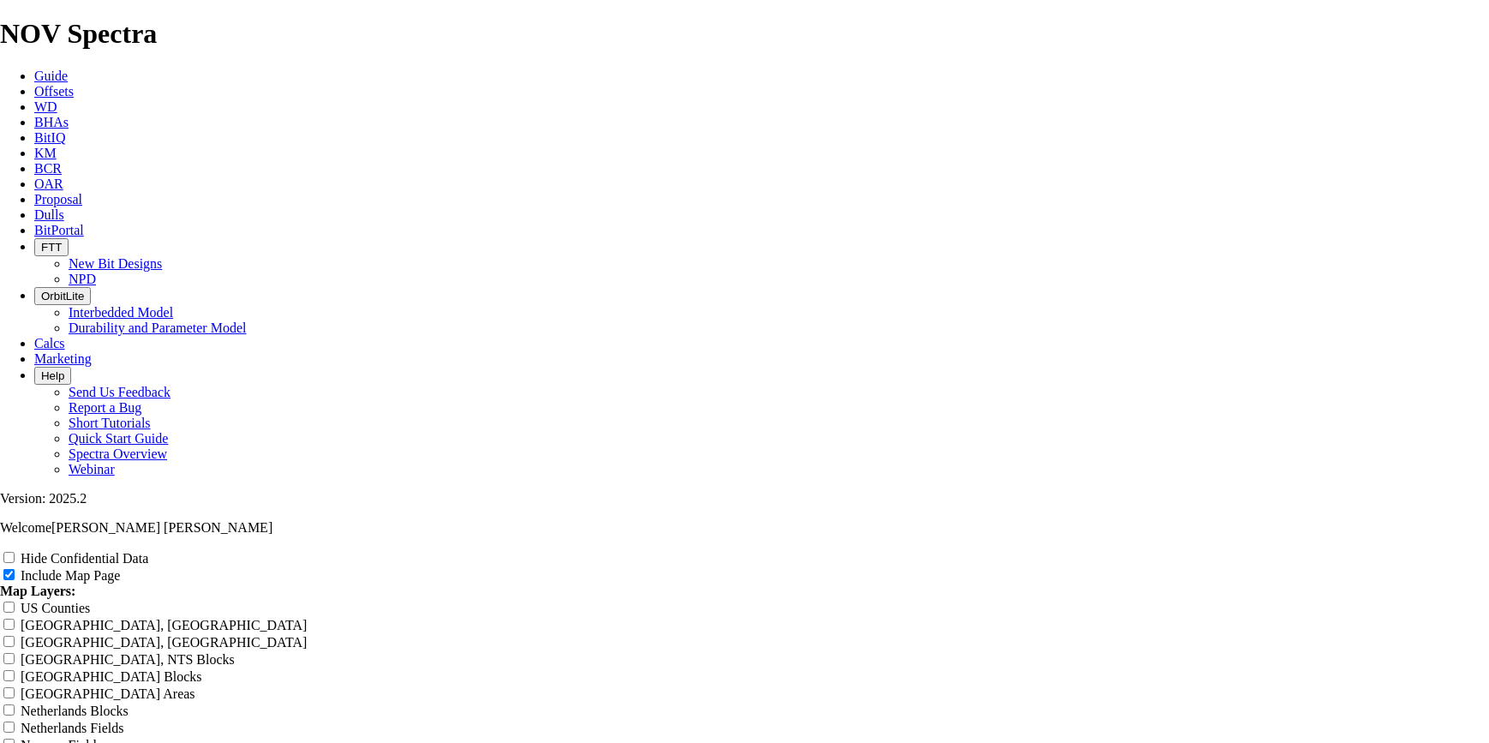
type input "8.5 t"
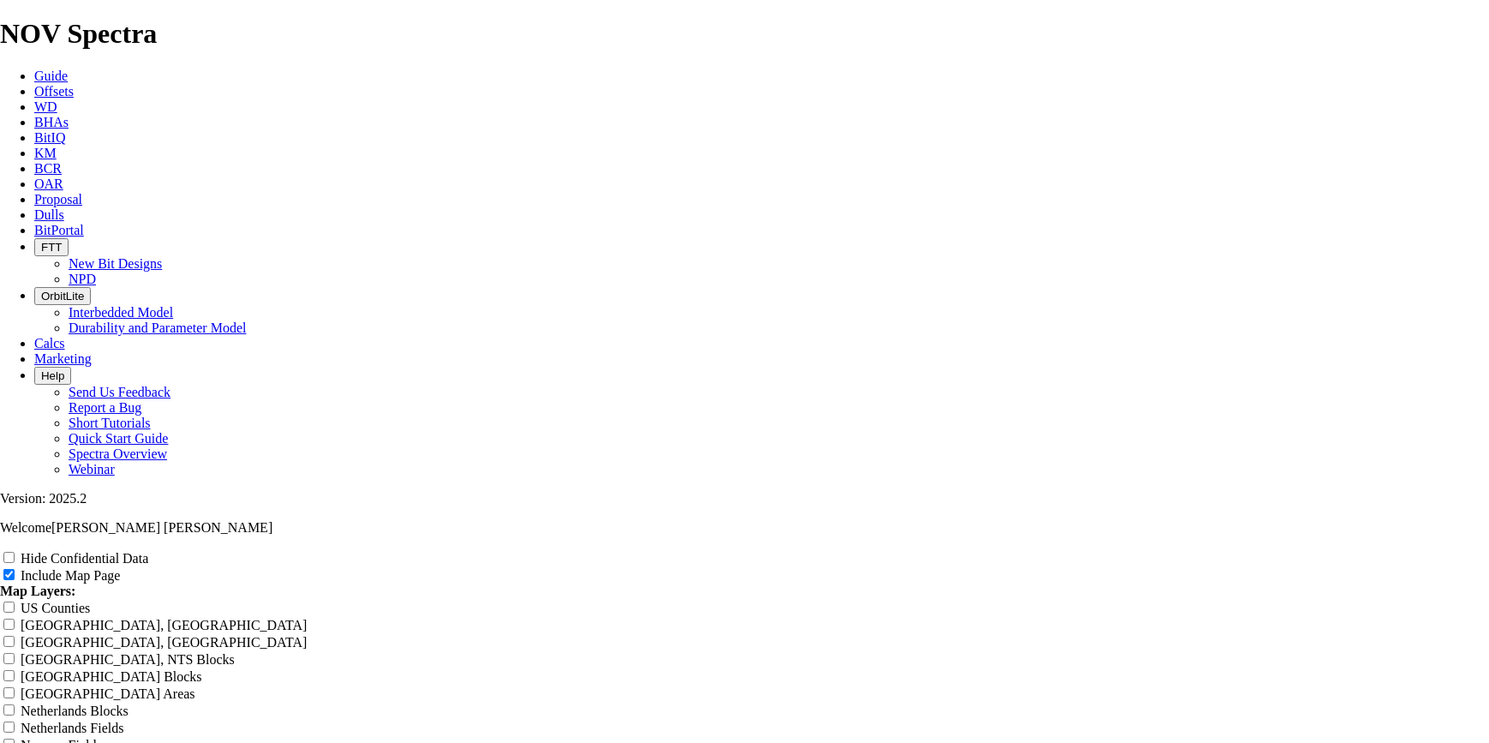
type input "8.5 tk"
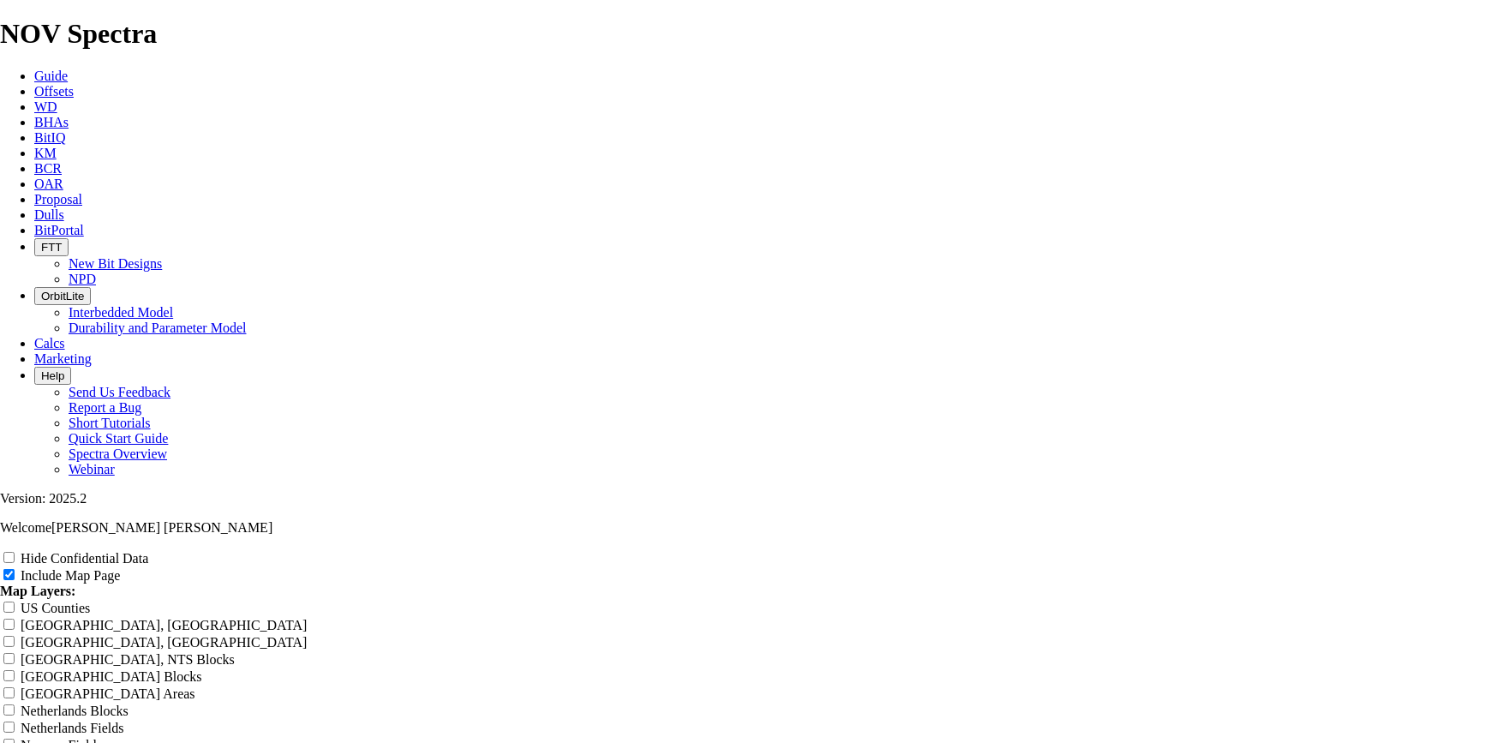
type input "8.5 tk"
type input "8.5 tkc"
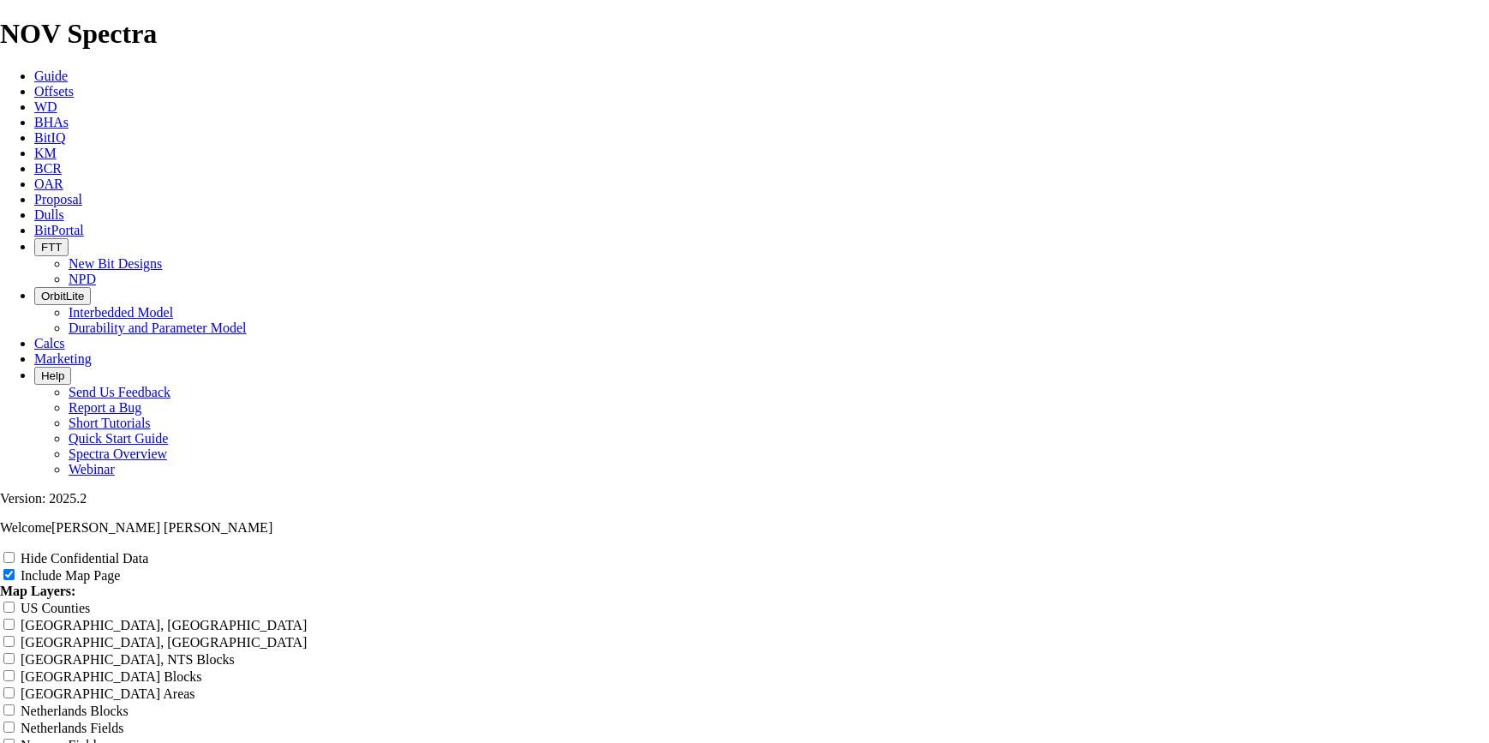
type input "8.5 tkc"
type input "8.5 tkc6"
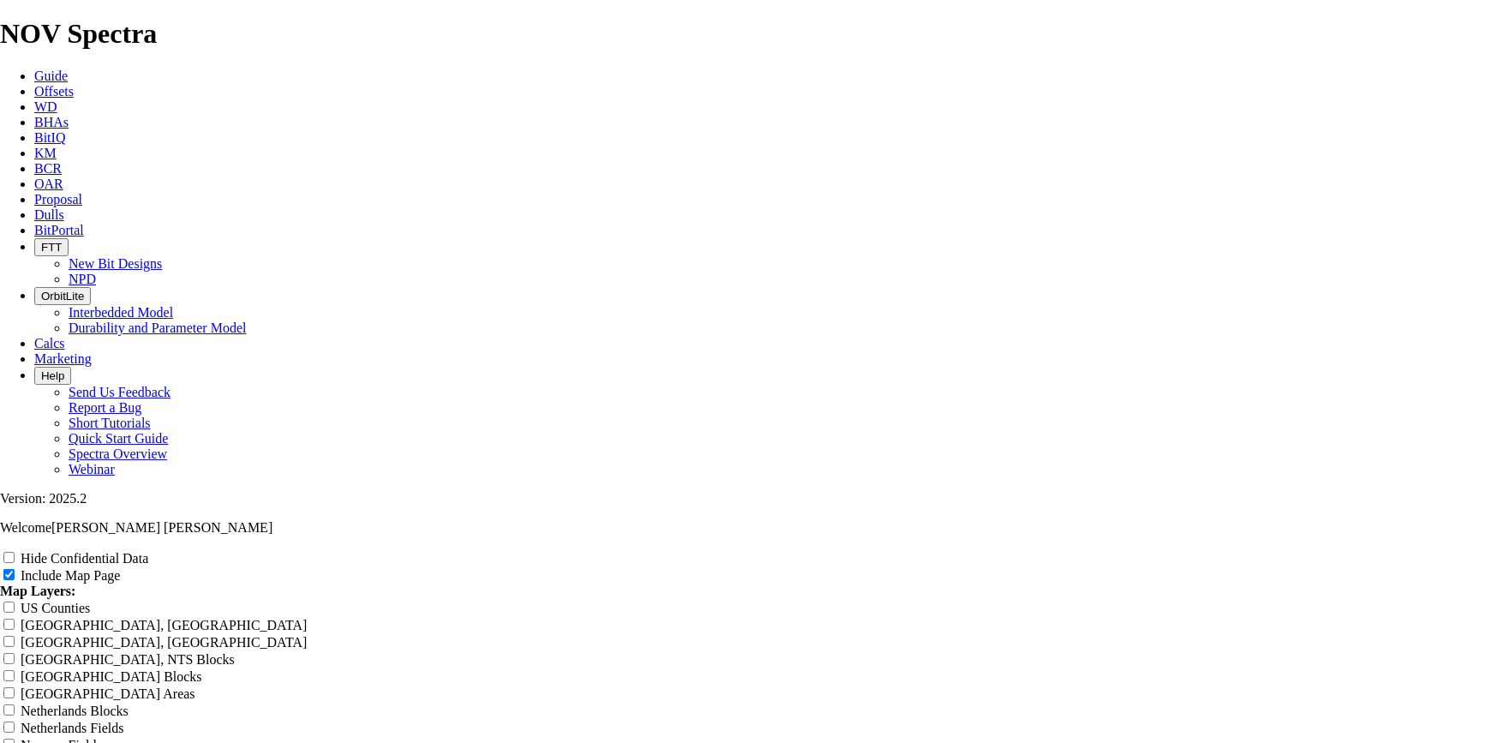
type input "8.5 tkc6"
type input "8.5 tkc63"
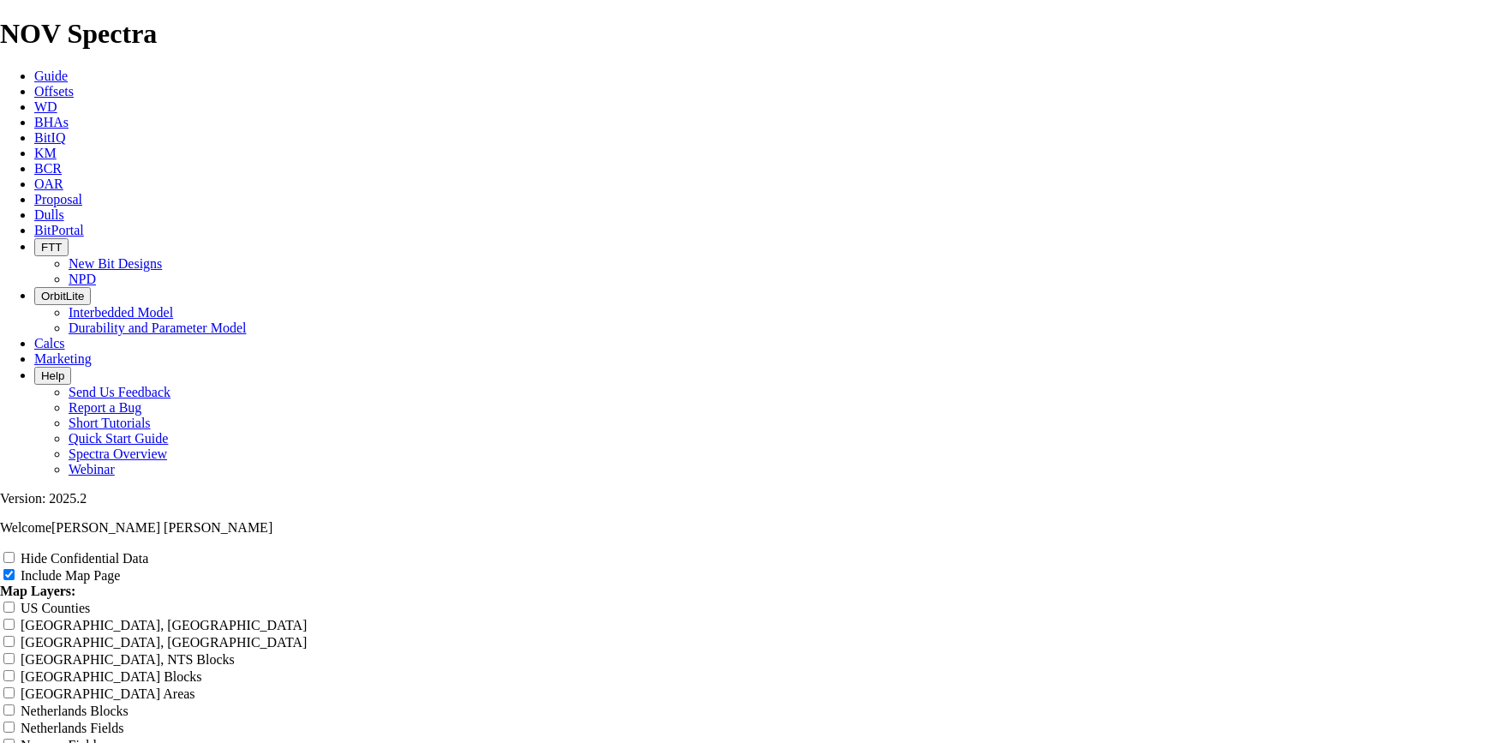
type input "8.5 tkc63"
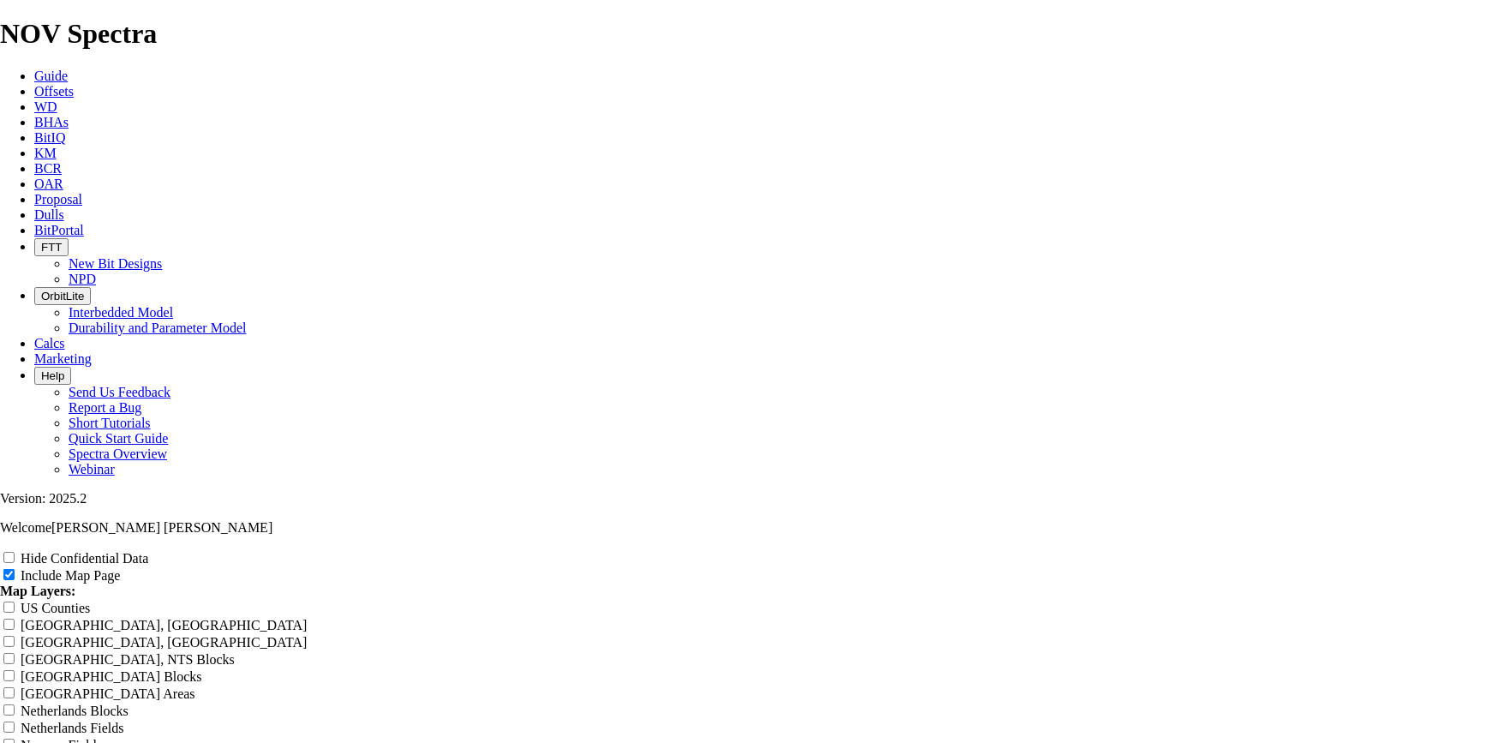
type input "8.5 tkc63 t"
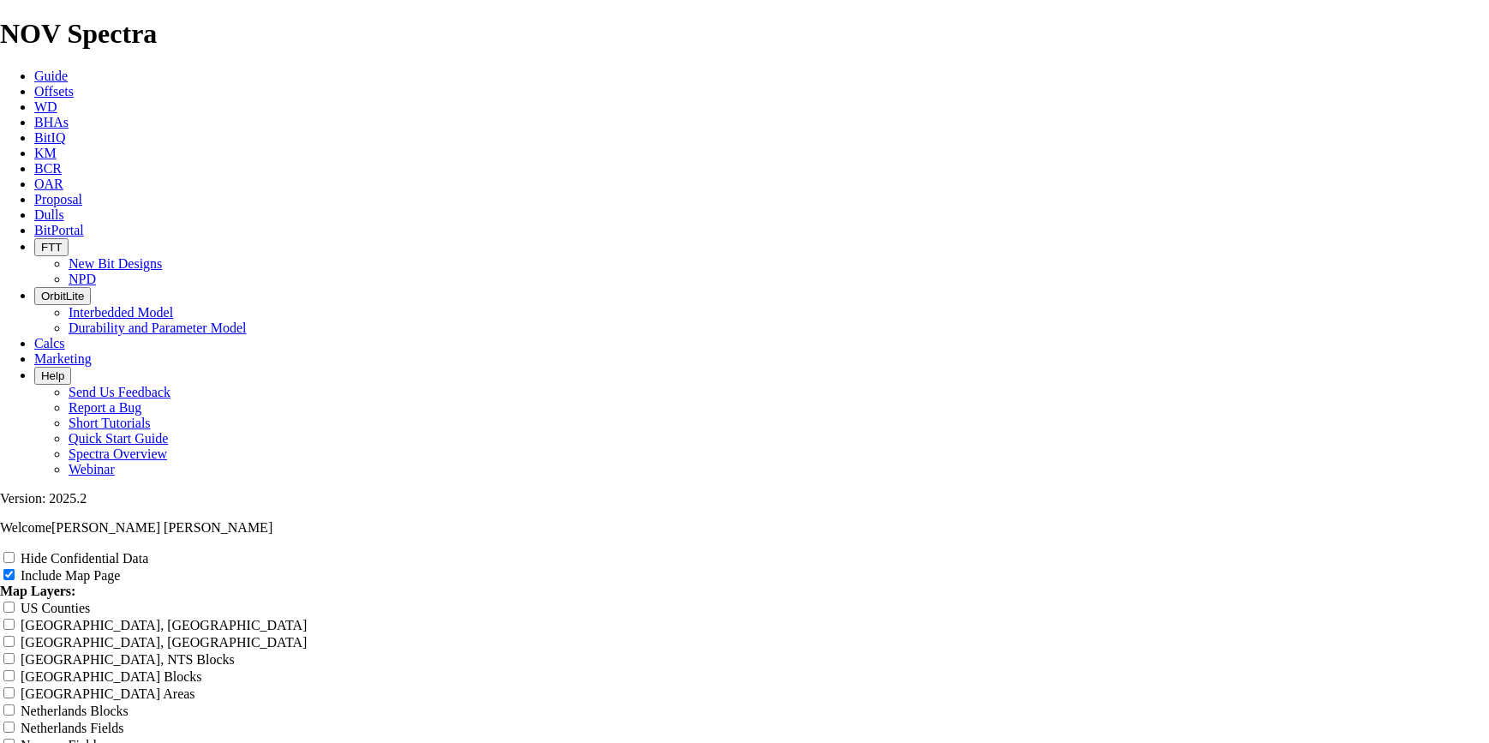
type input "8.5 tkc63 t"
type input "8.5 tkc63 tu"
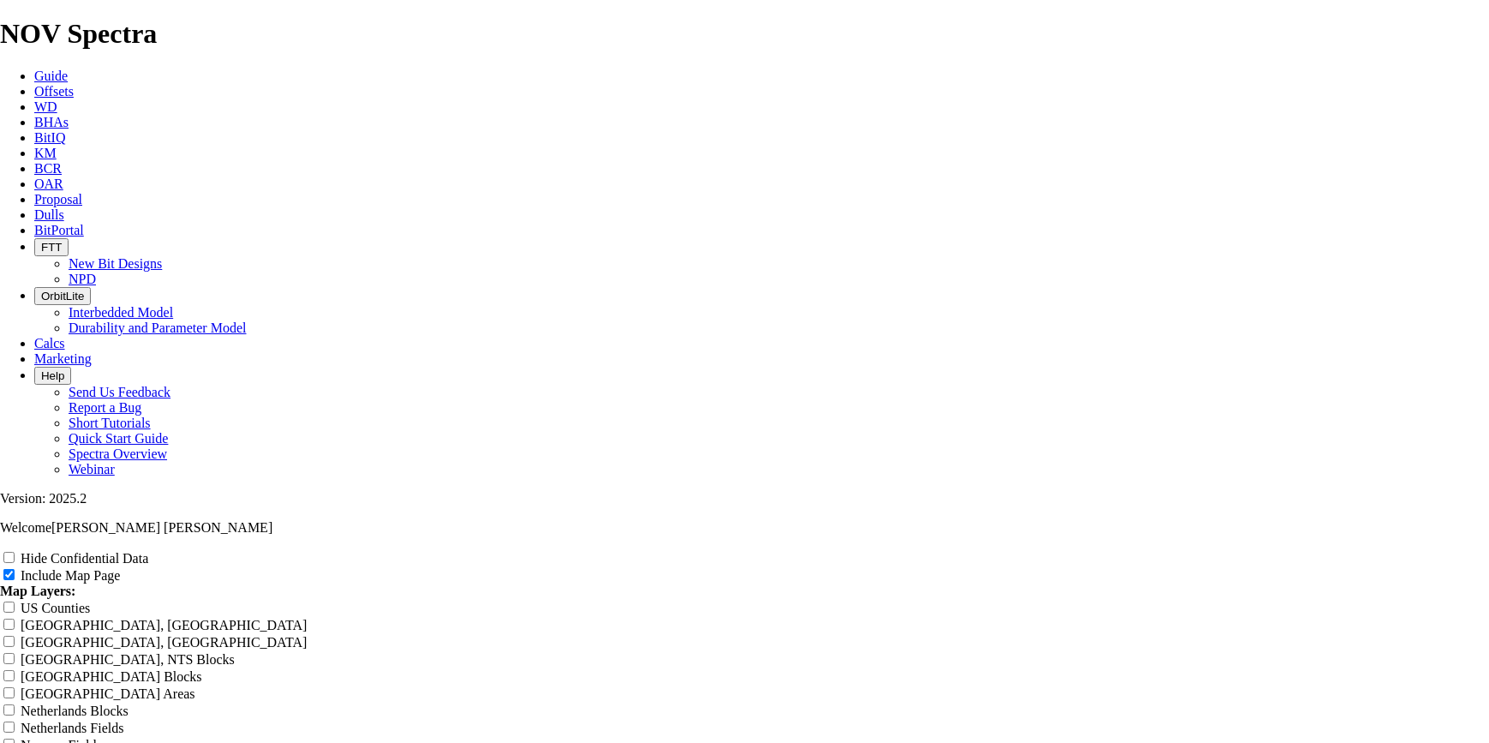
type input "8.5 tkc63 tu"
type input "8.5 tkc63 tun"
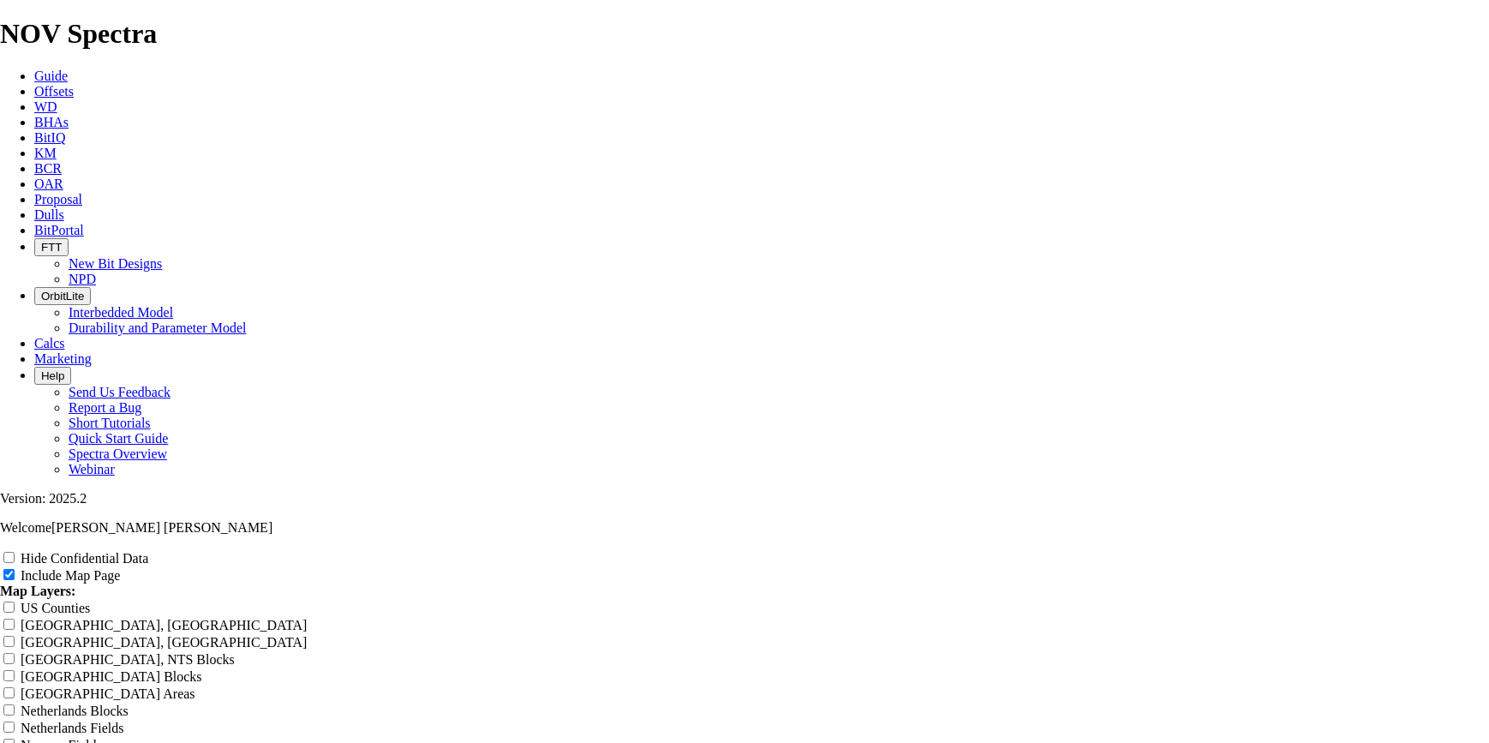
type input "8.5 tkc63 tun"
type input "8.5 tkc63 tuns"
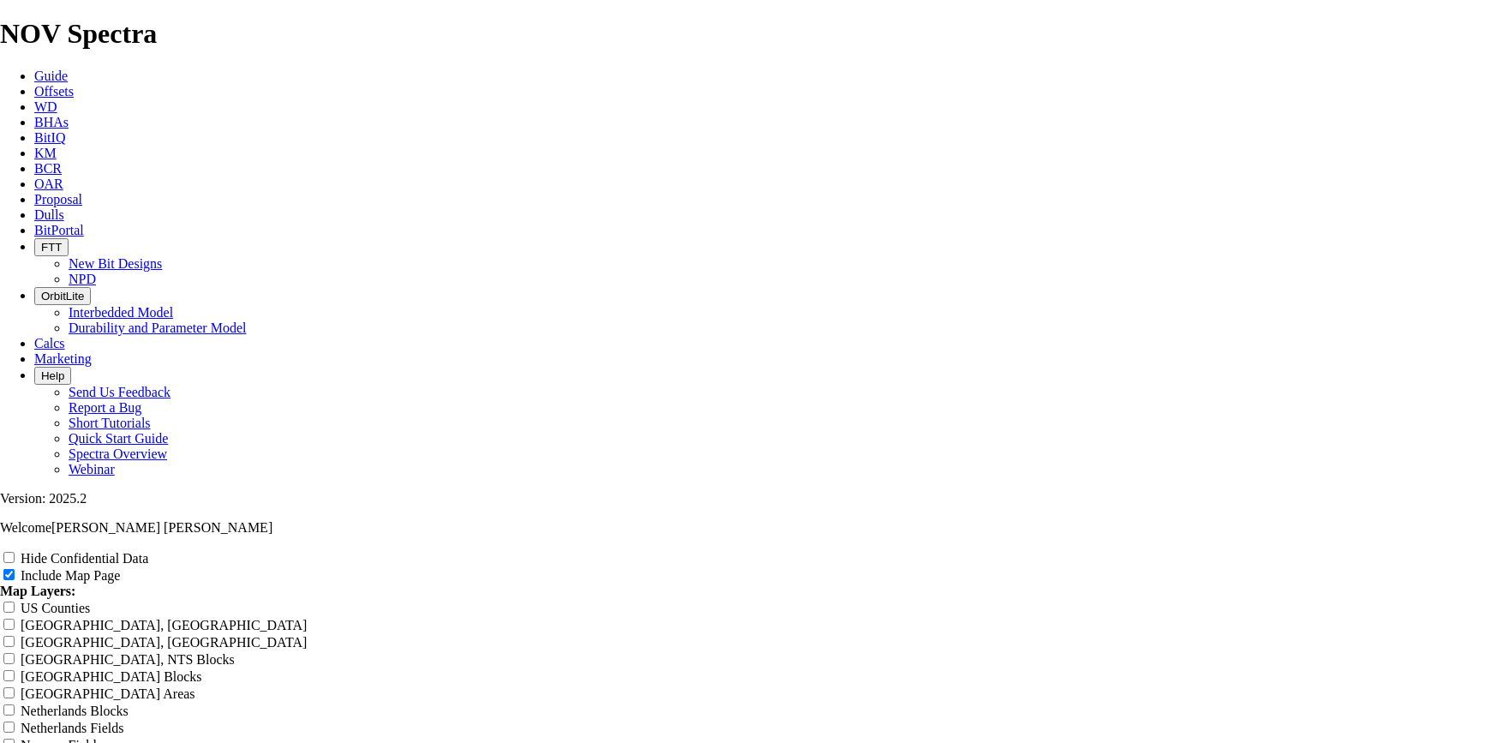
type input "8.5 tkc63 tuns"
type input "8.5 tkc63 tun"
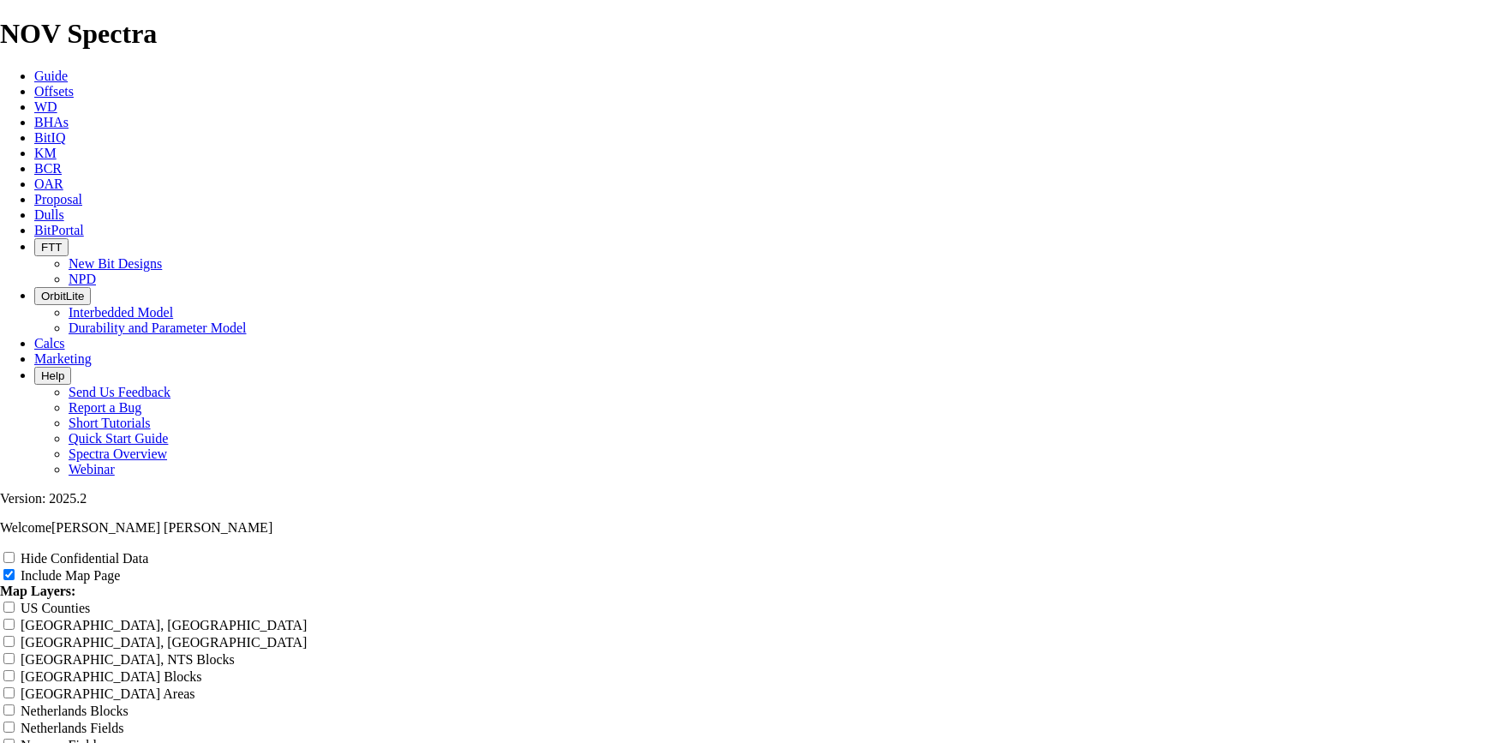
type input "8.5 tkc63 tun"
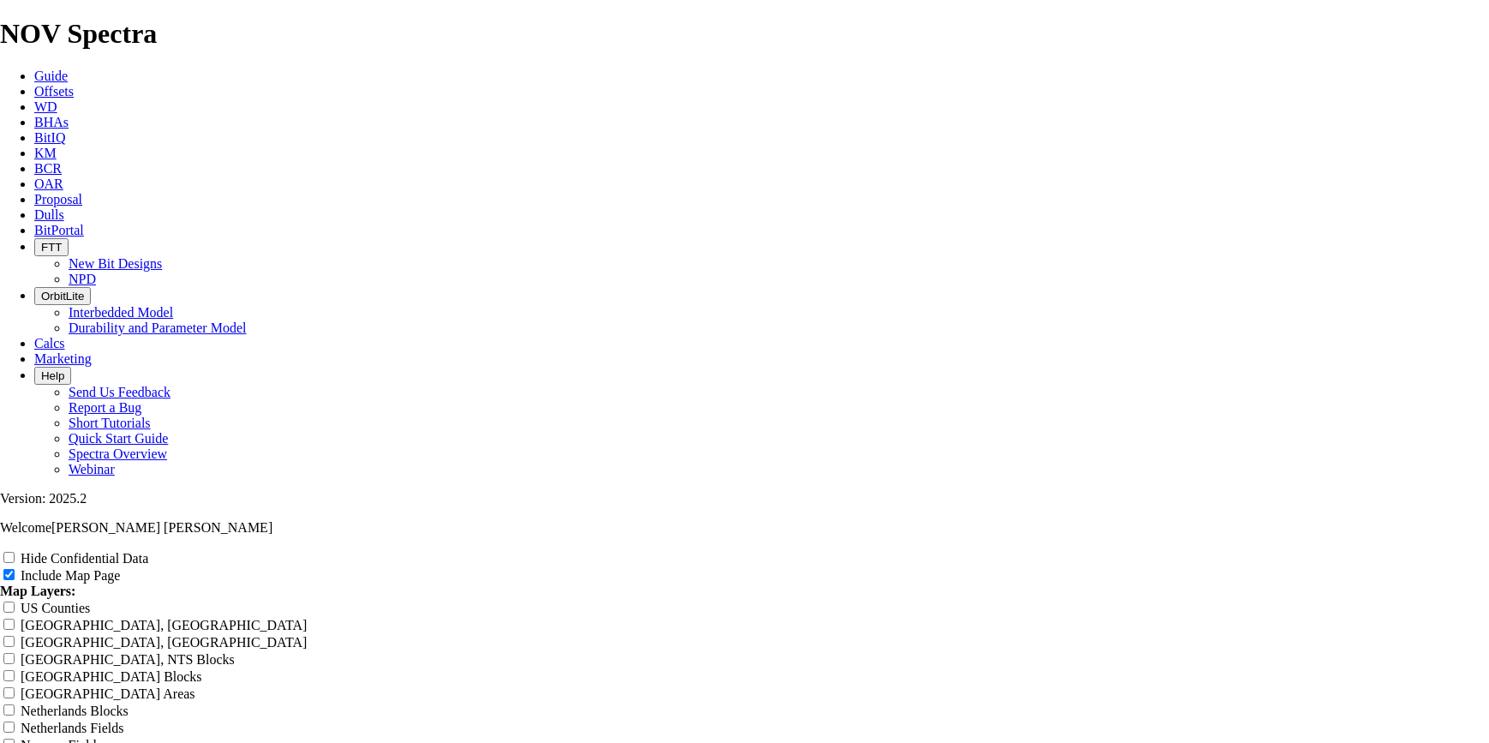
type input "8.5 tkc63 tu"
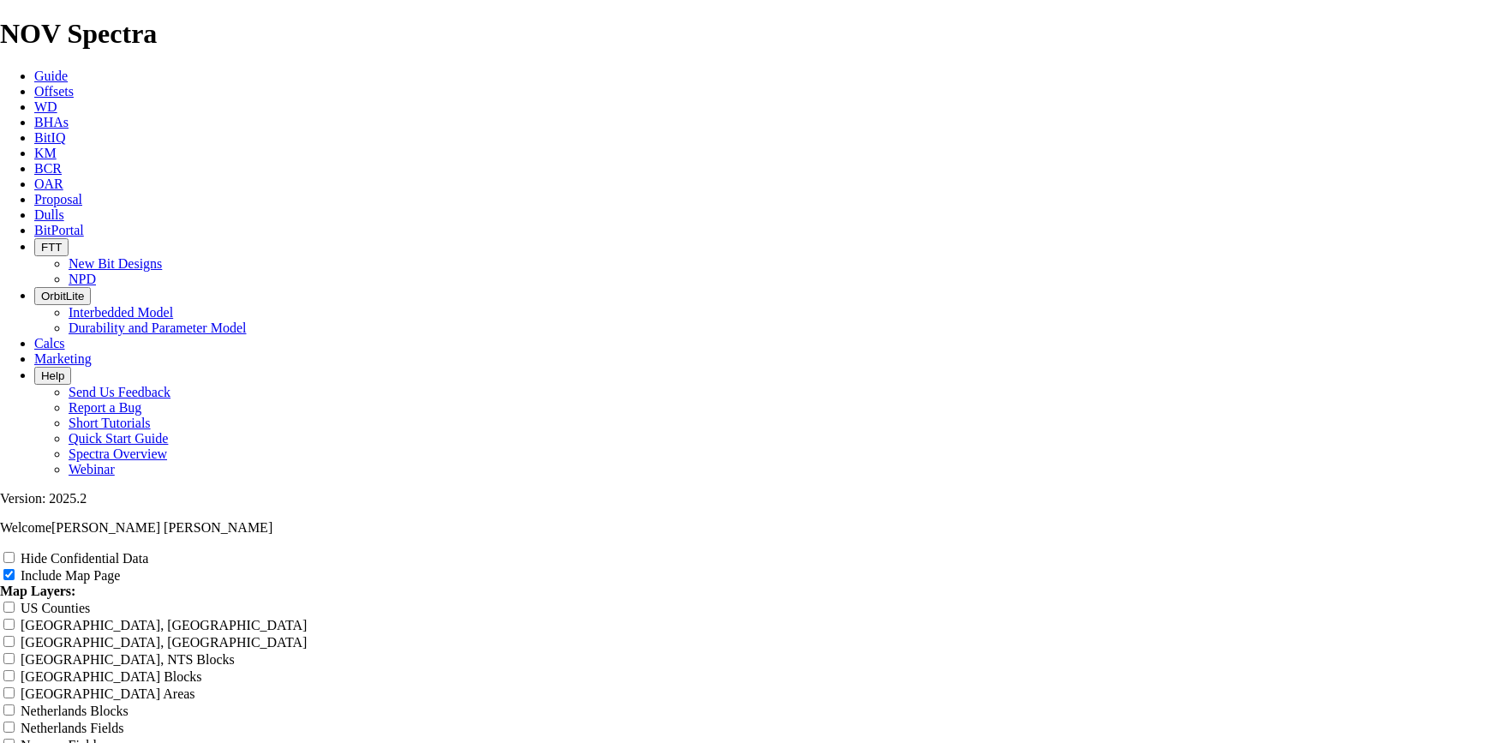
type input "8.5 tkc63 tu"
type input "8.5 tkc63 t"
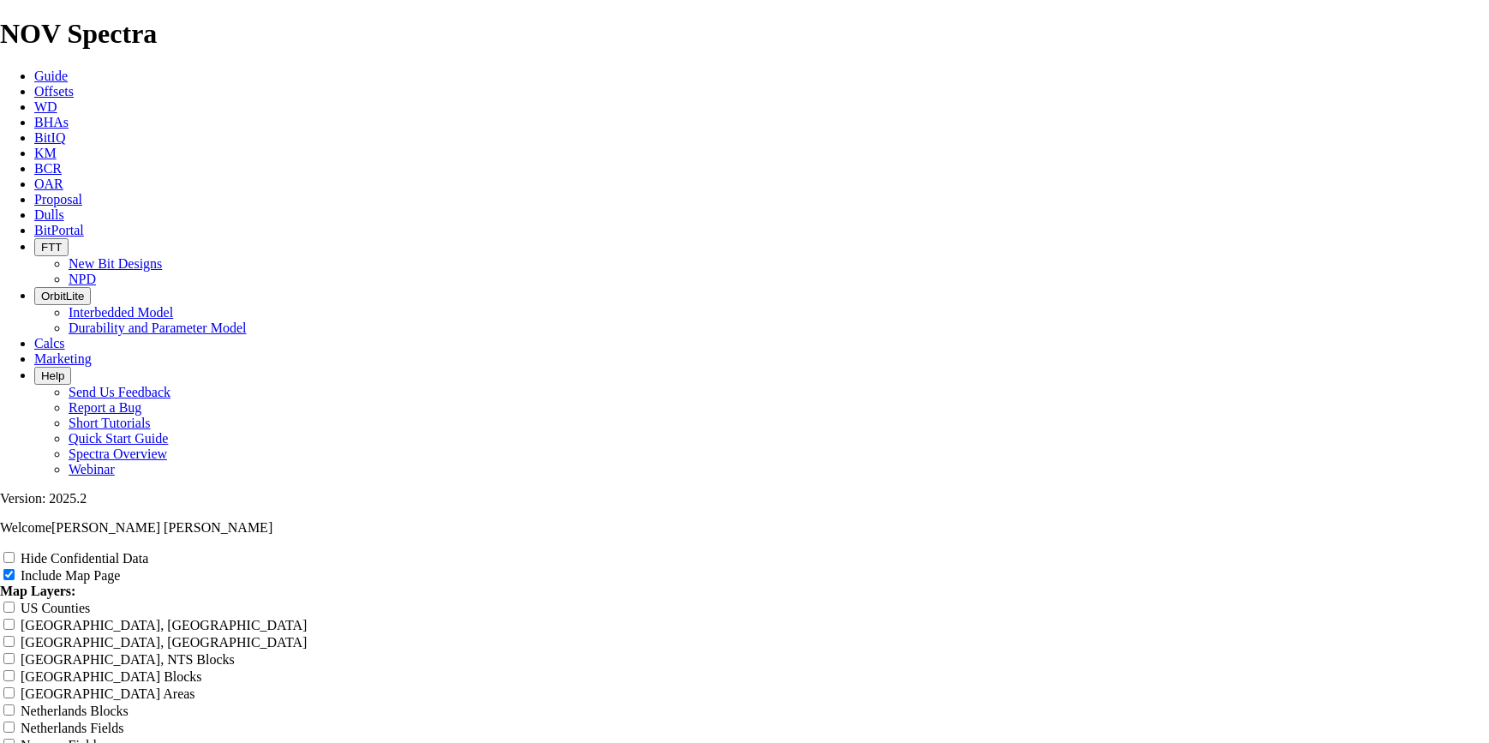
type input "8.5 tkc63 t"
type input "8.5 tkc63"
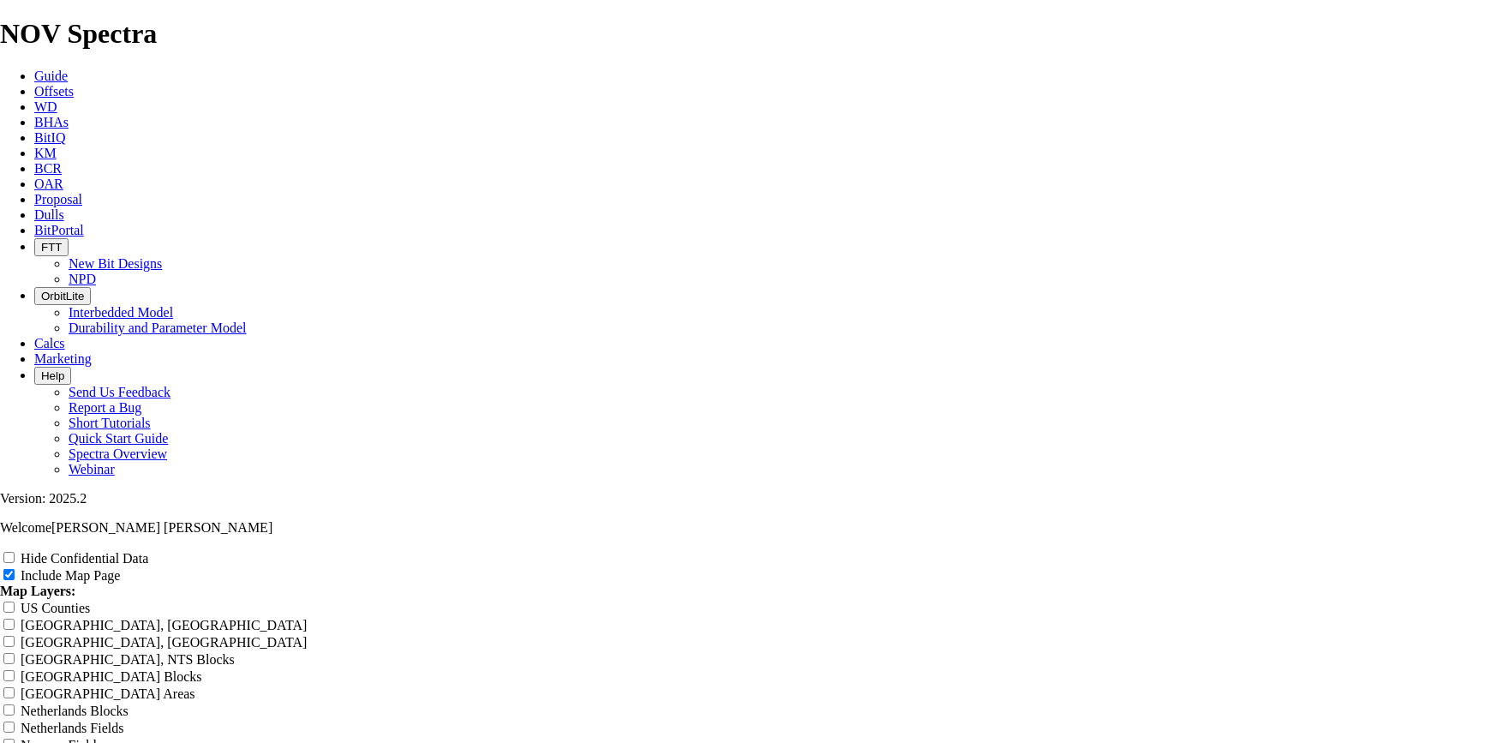
type input "8.5 tkc63"
type input "8.5 tkc63 R"
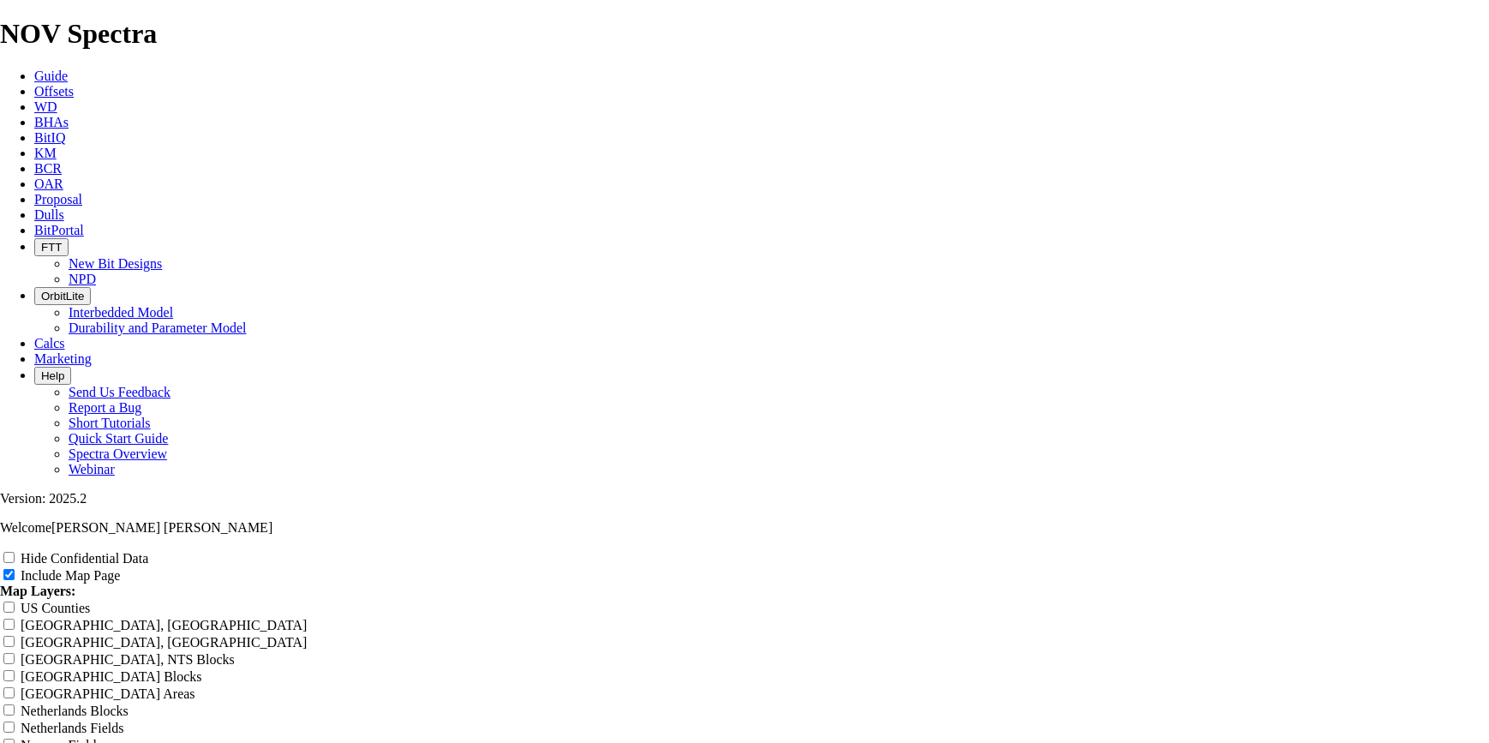
type input "8.5 tkc63 R"
type input "8.5 tkc63 RU"
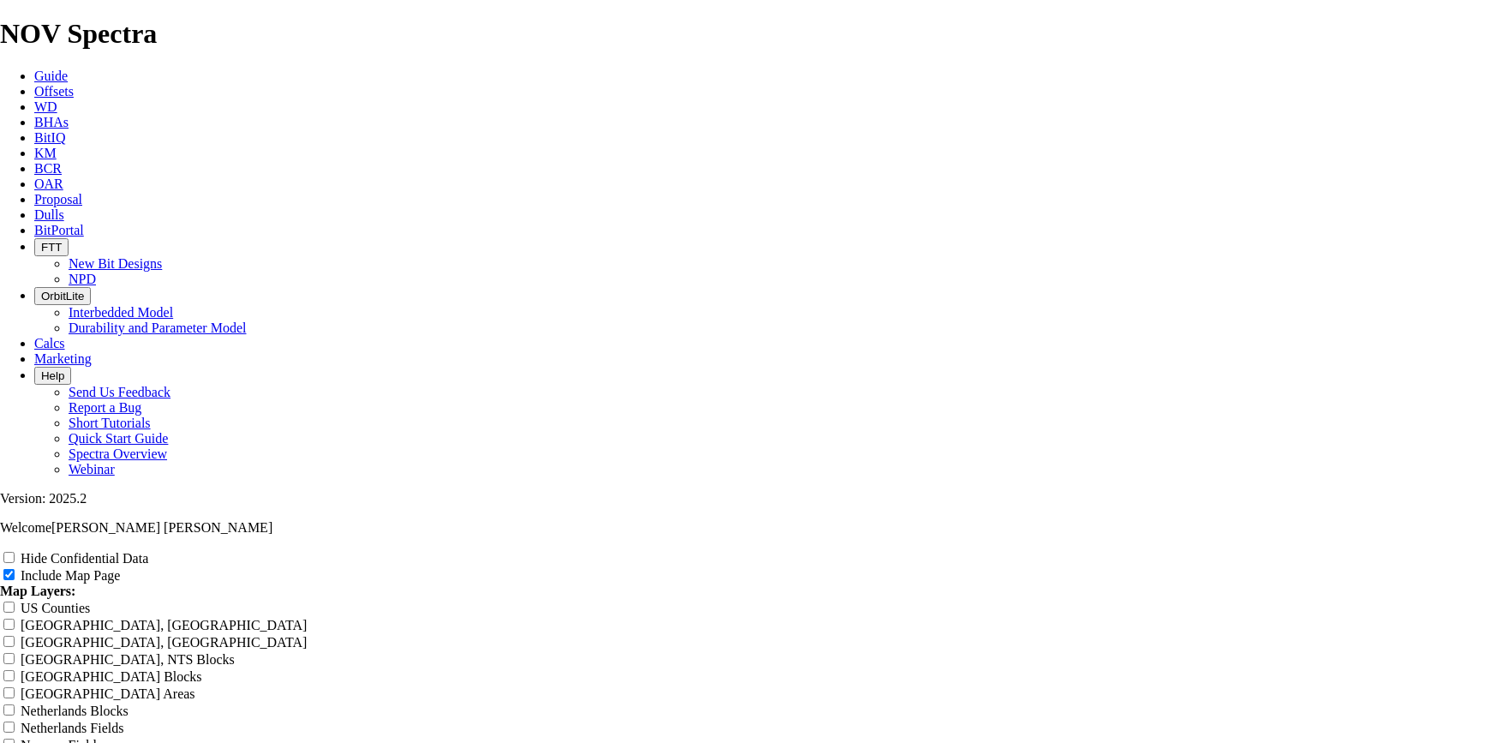
type input "8.5 tkc63 RU"
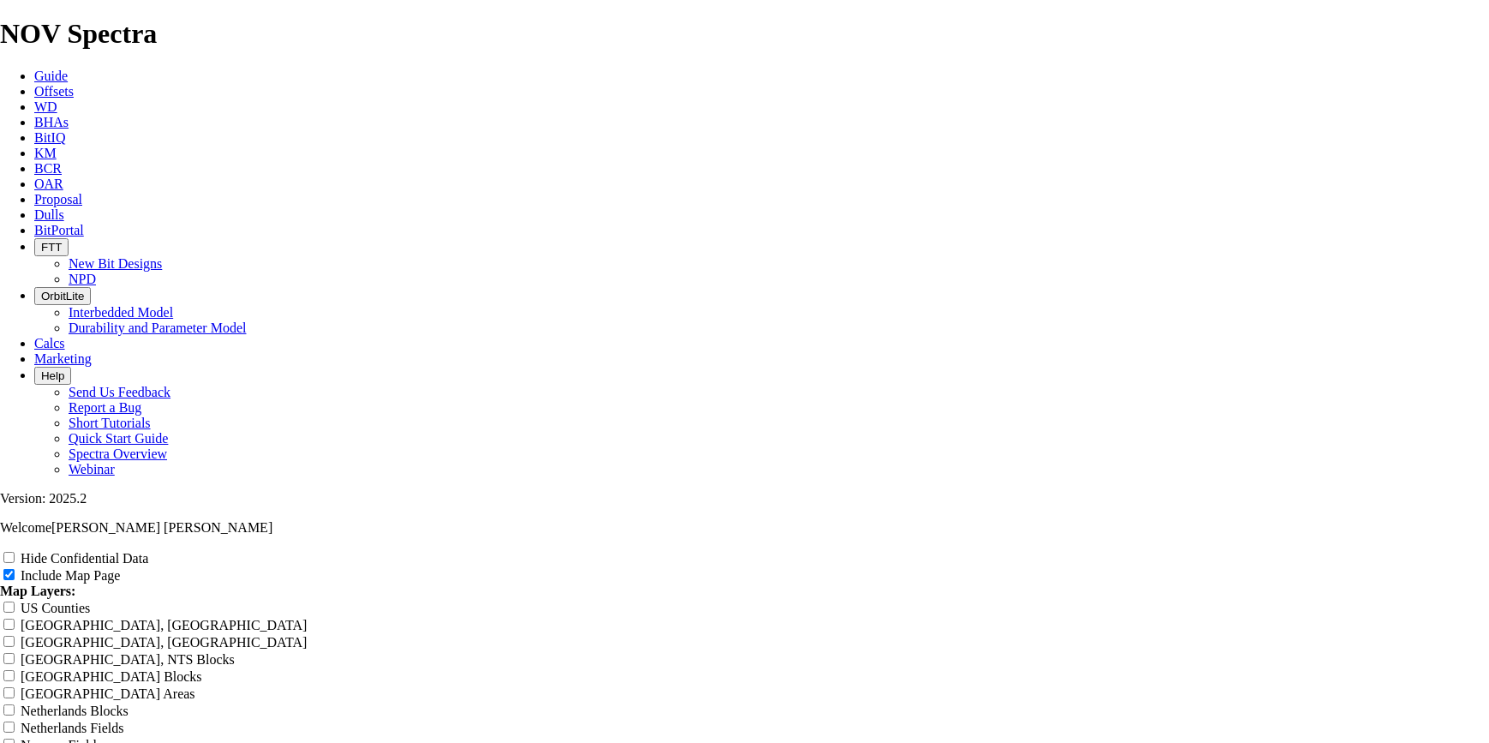
type input "8.5 tkc63 RUN"
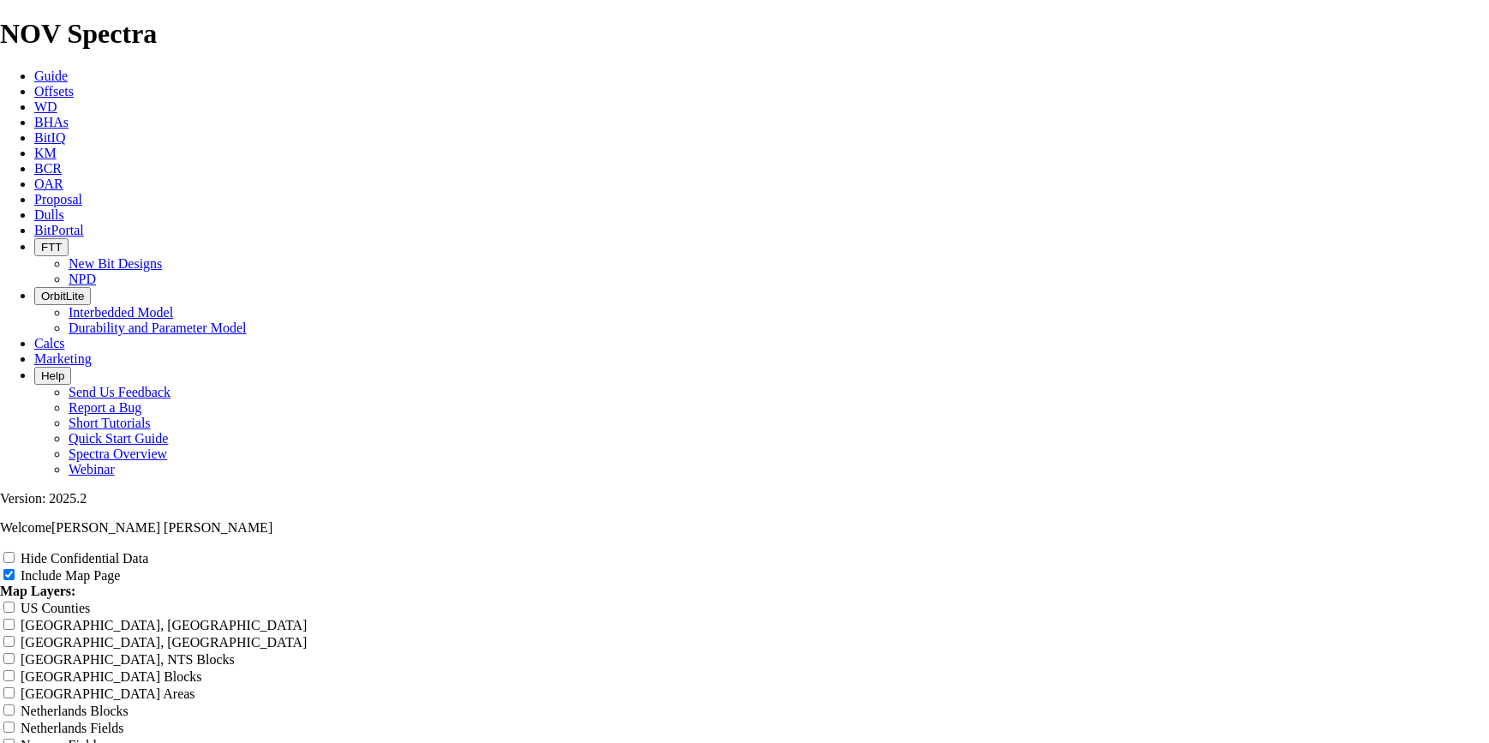
type input "8.5 tkc63 RUN"
type input "8.5 tkc63 RUNS"
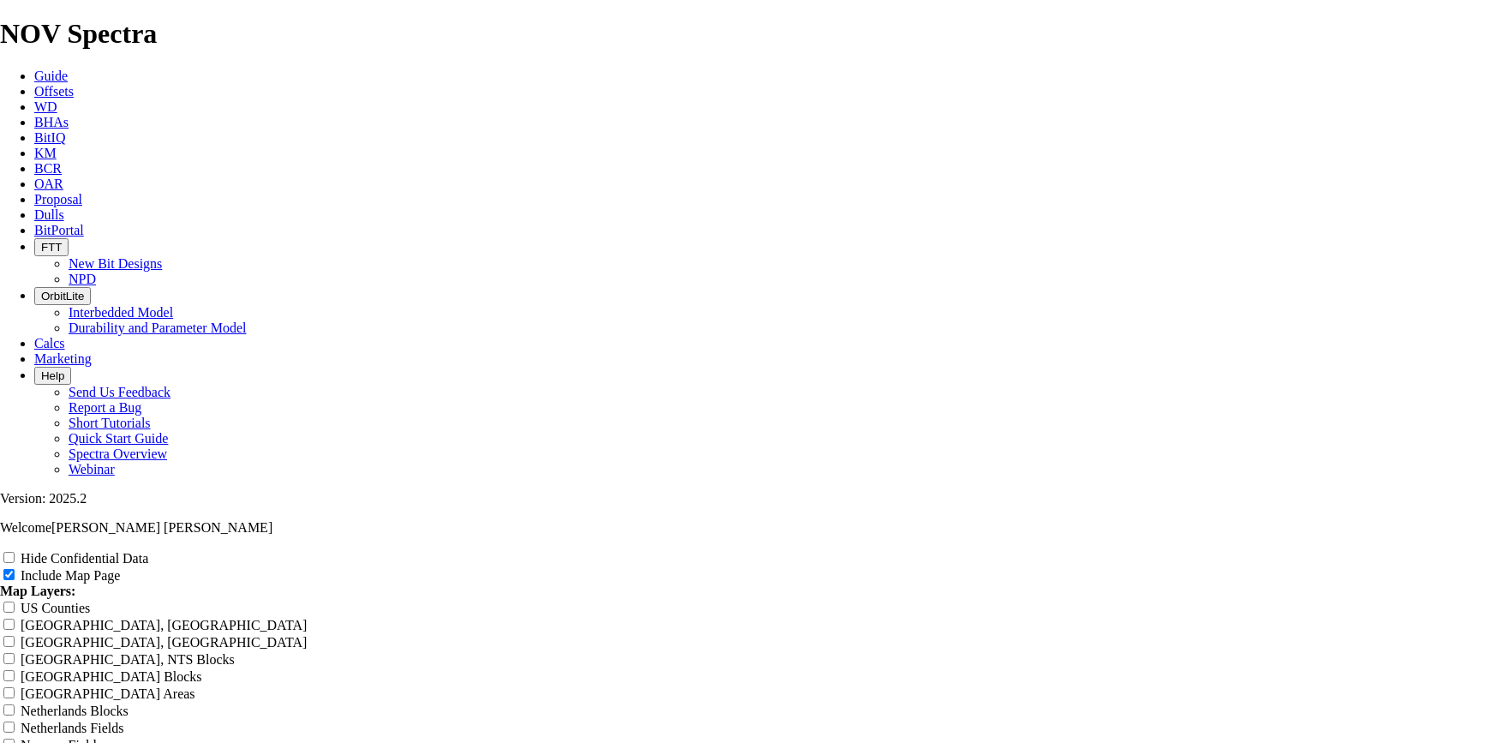
type input "8.5 tkc63 RUNS"
type input "8.5 tk63 RUNS"
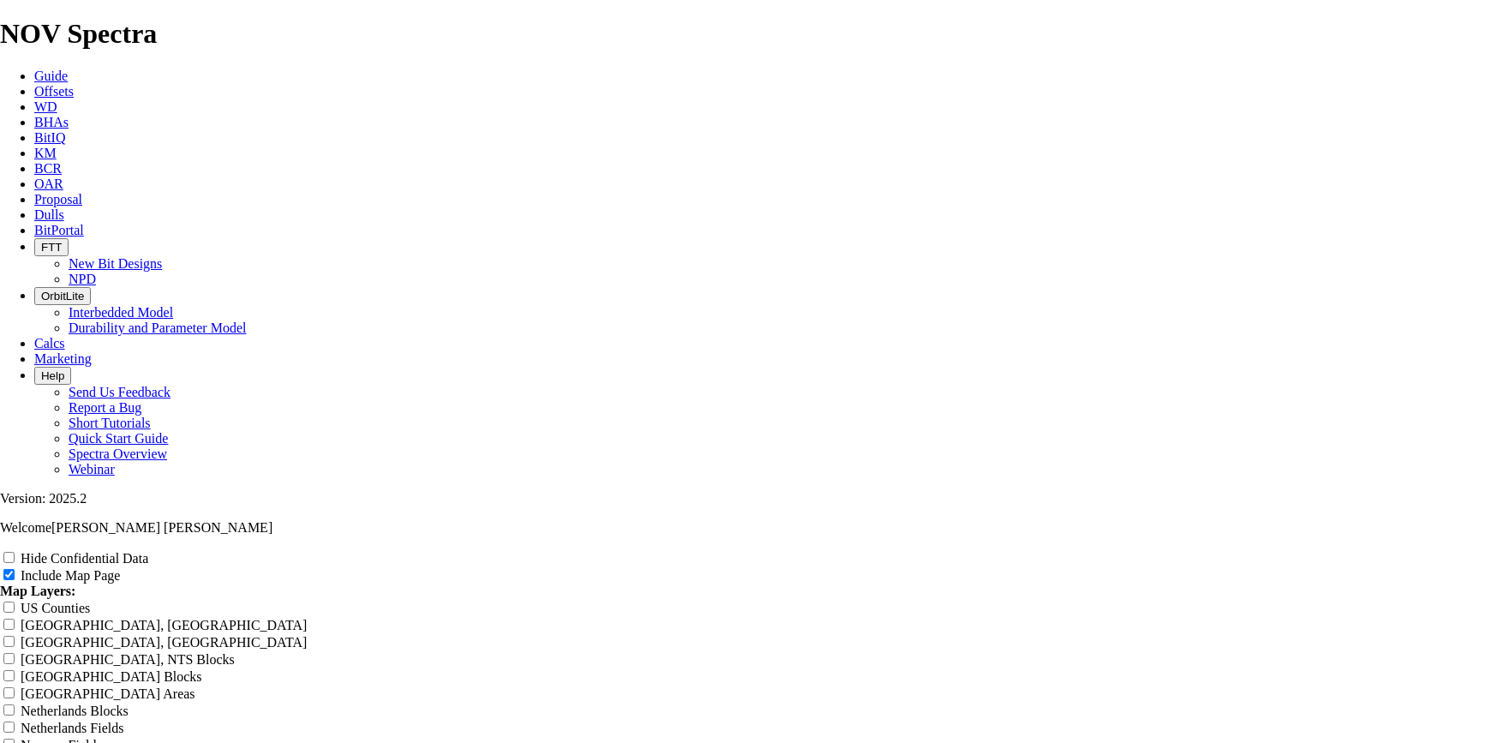
type input "8.5 tk63 RUNS"
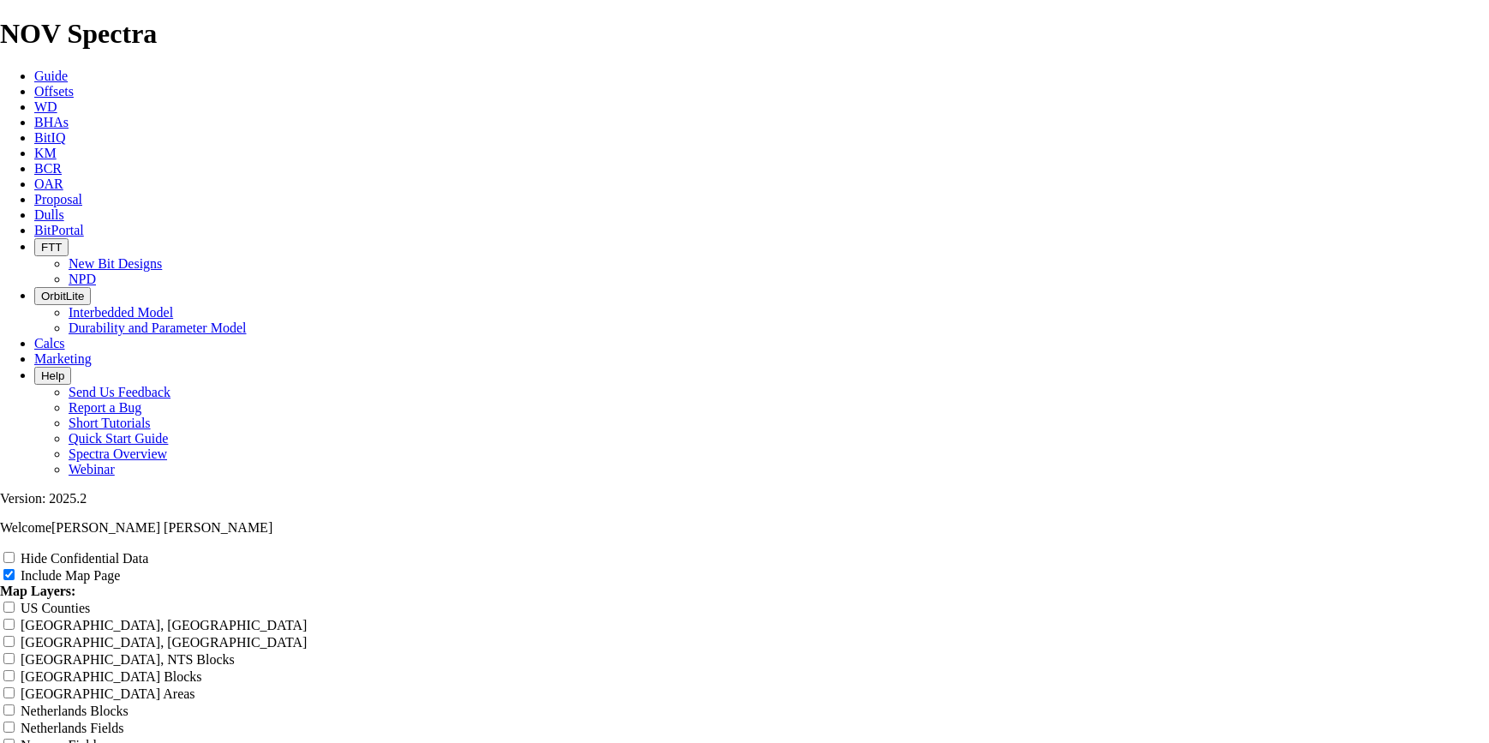
drag, startPoint x: 1437, startPoint y: 550, endPoint x: 93, endPoint y: 656, distance: 1347.5
